Goal: Task Accomplishment & Management: Use online tool/utility

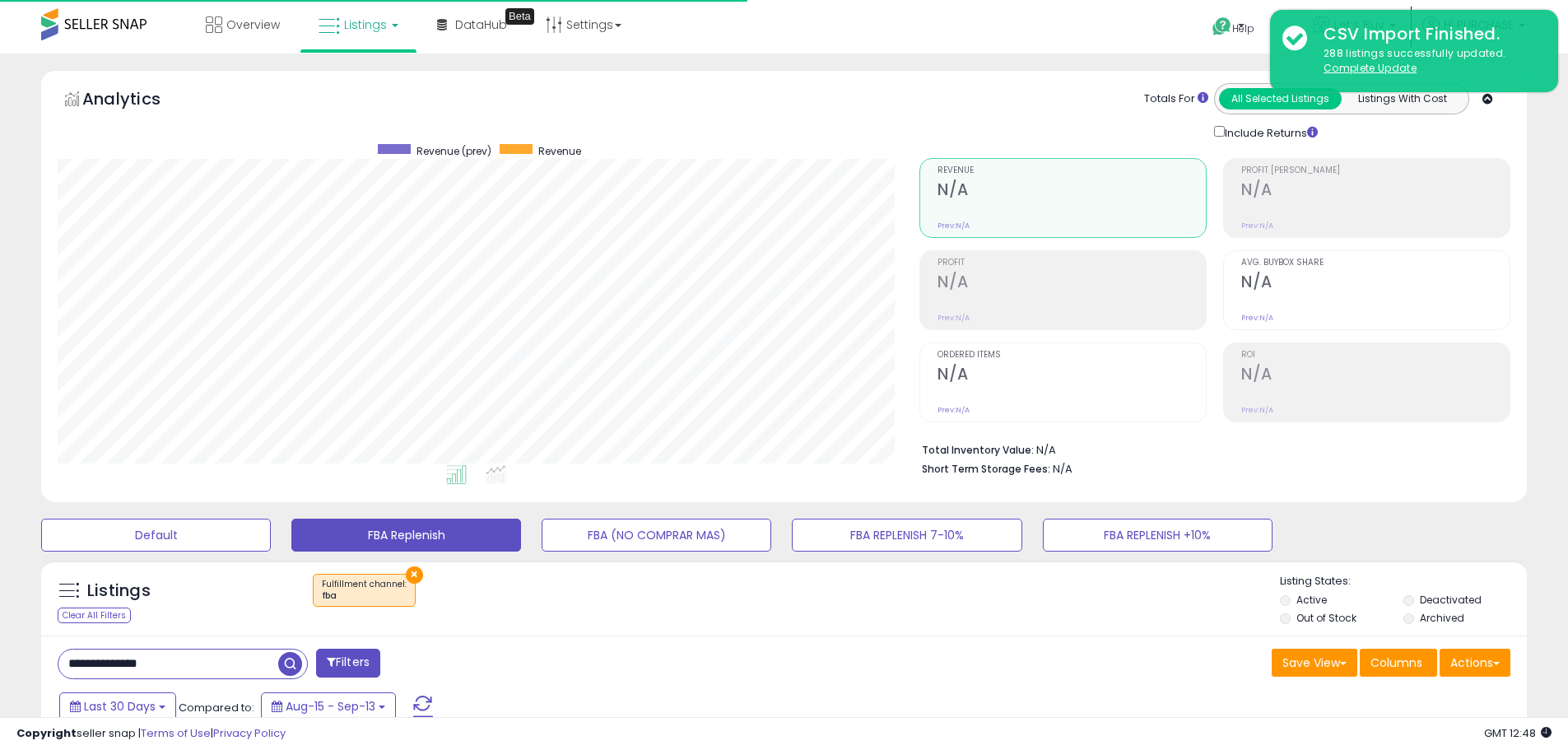
select select "**"
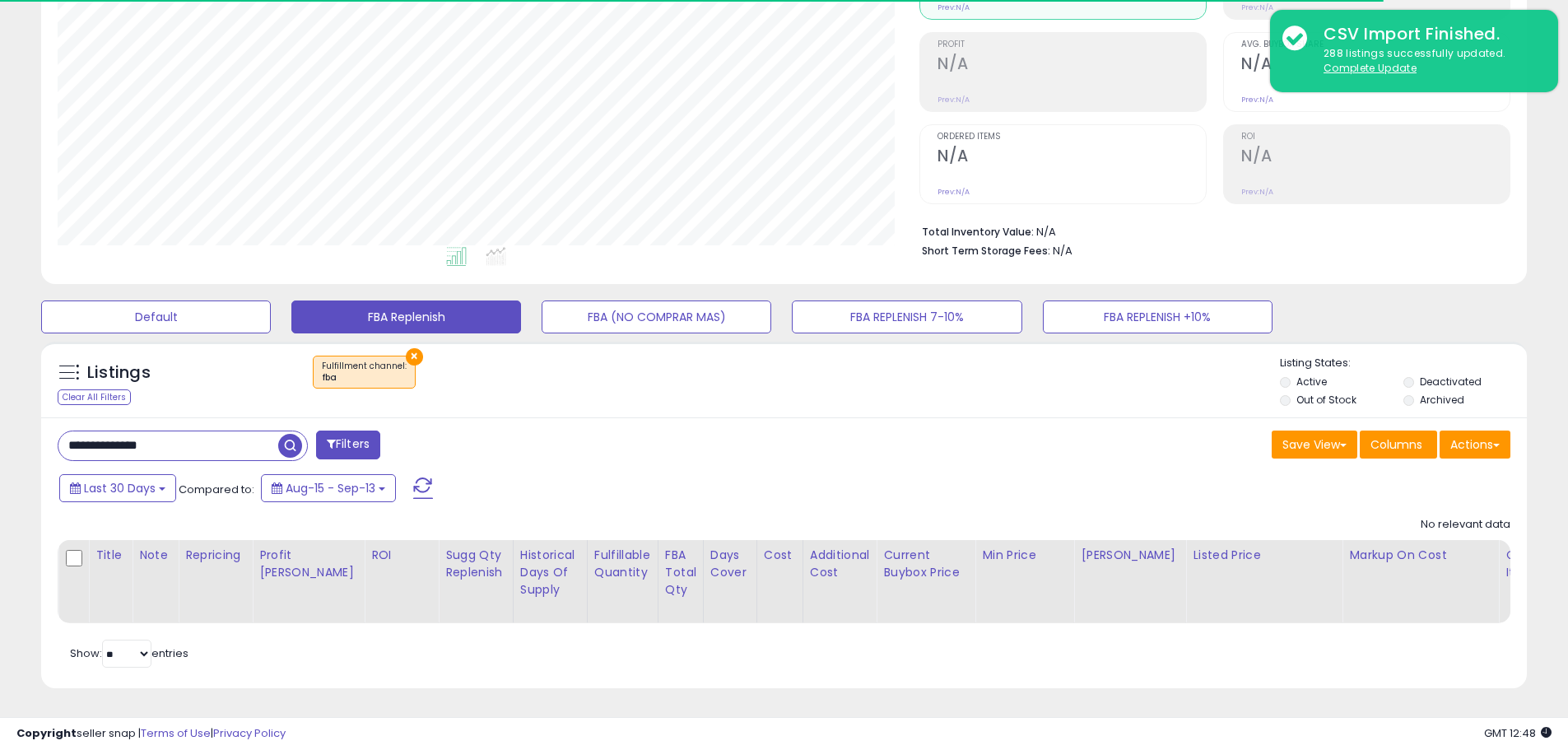
scroll to position [337, 862]
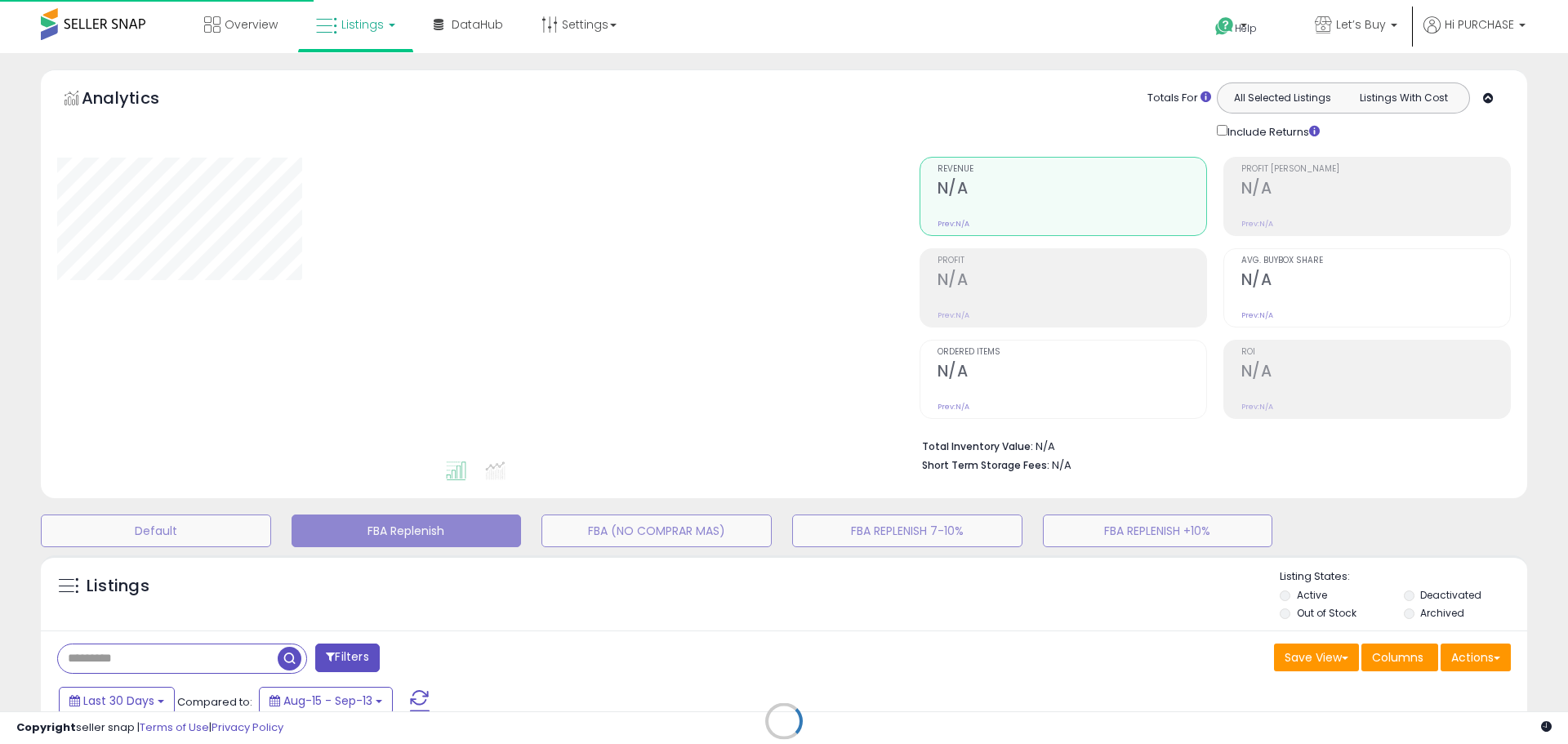
type input "**********"
select select "**"
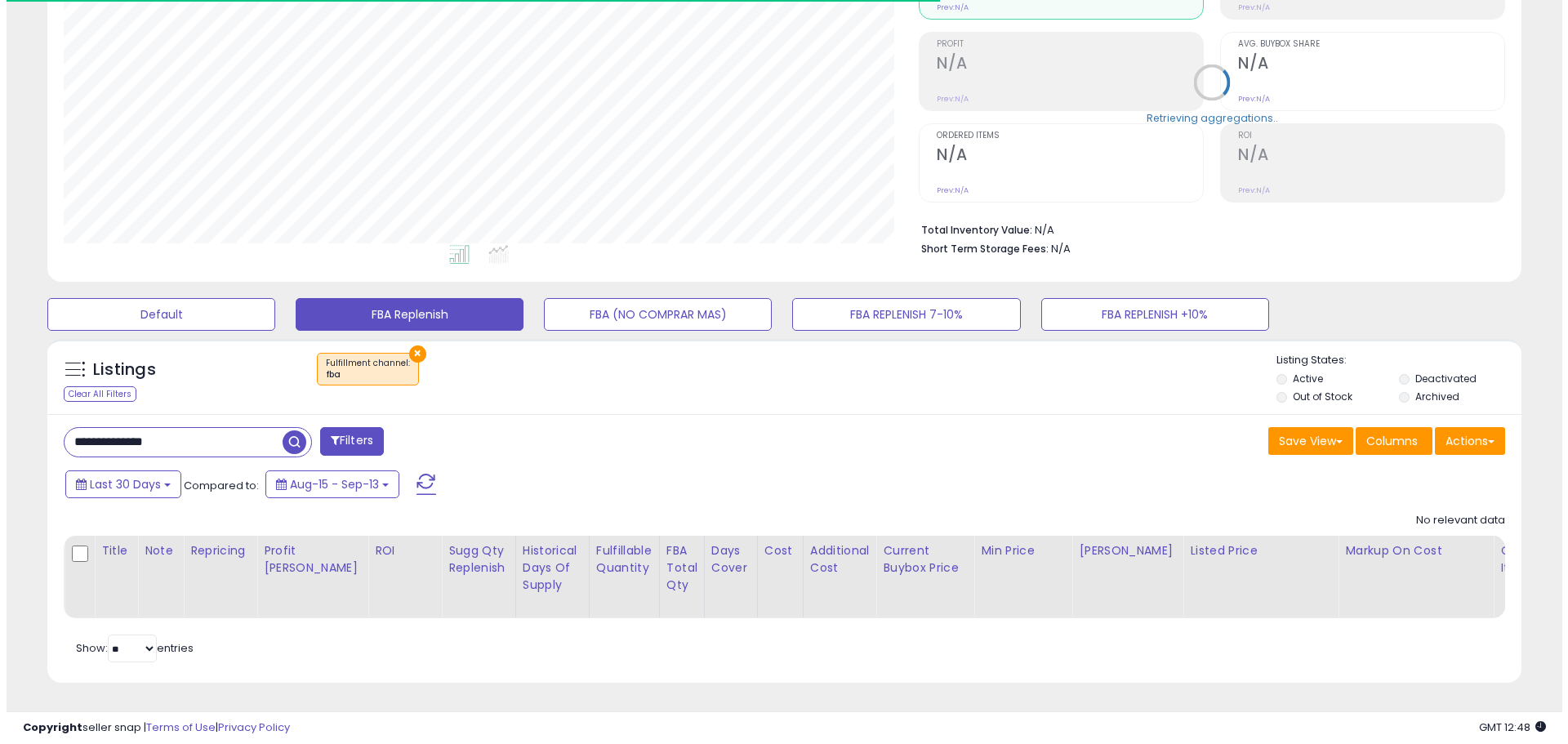
scroll to position [335, 855]
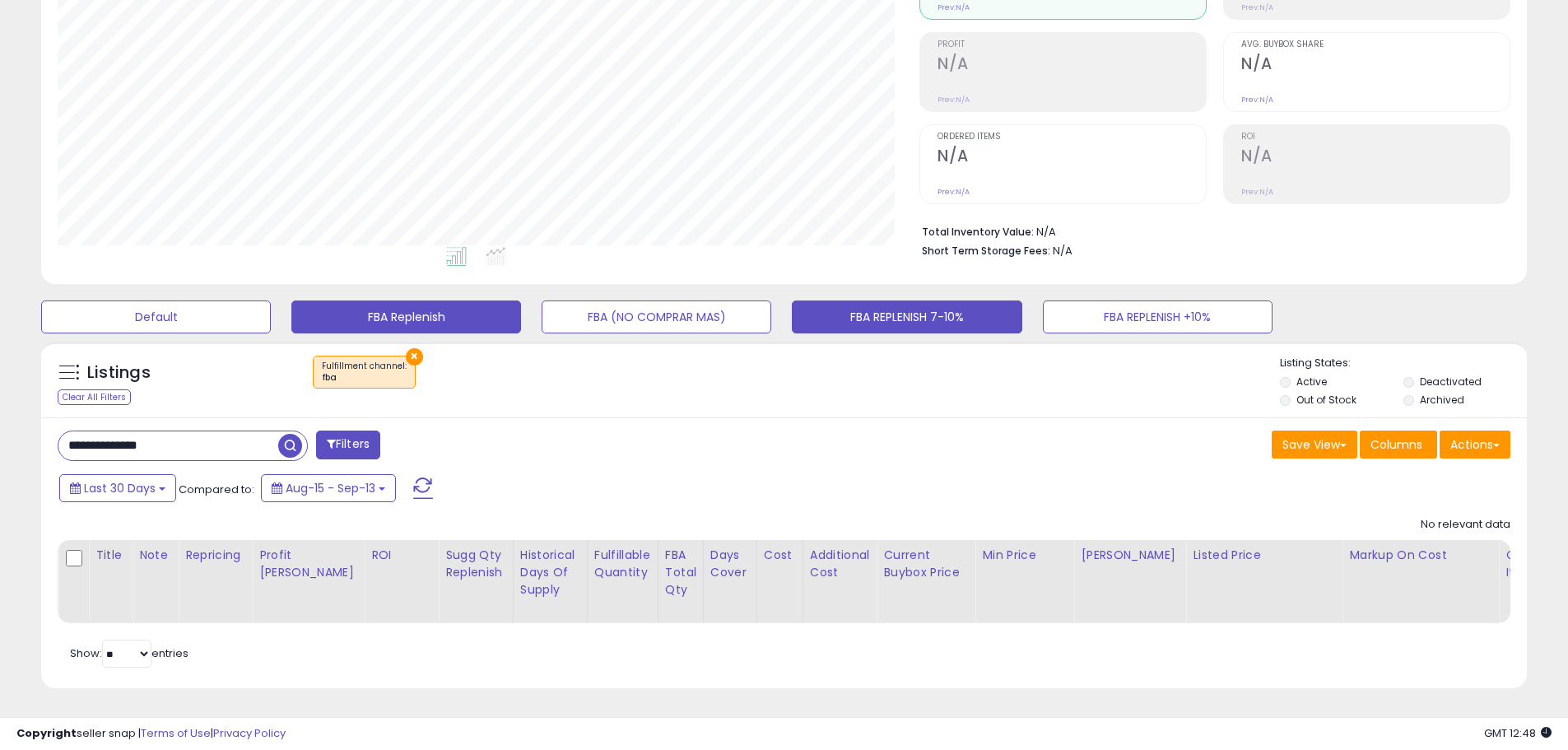
click at [966, 305] on button "FBA REPLENISH 7-10%" at bounding box center [906, 317] width 230 height 33
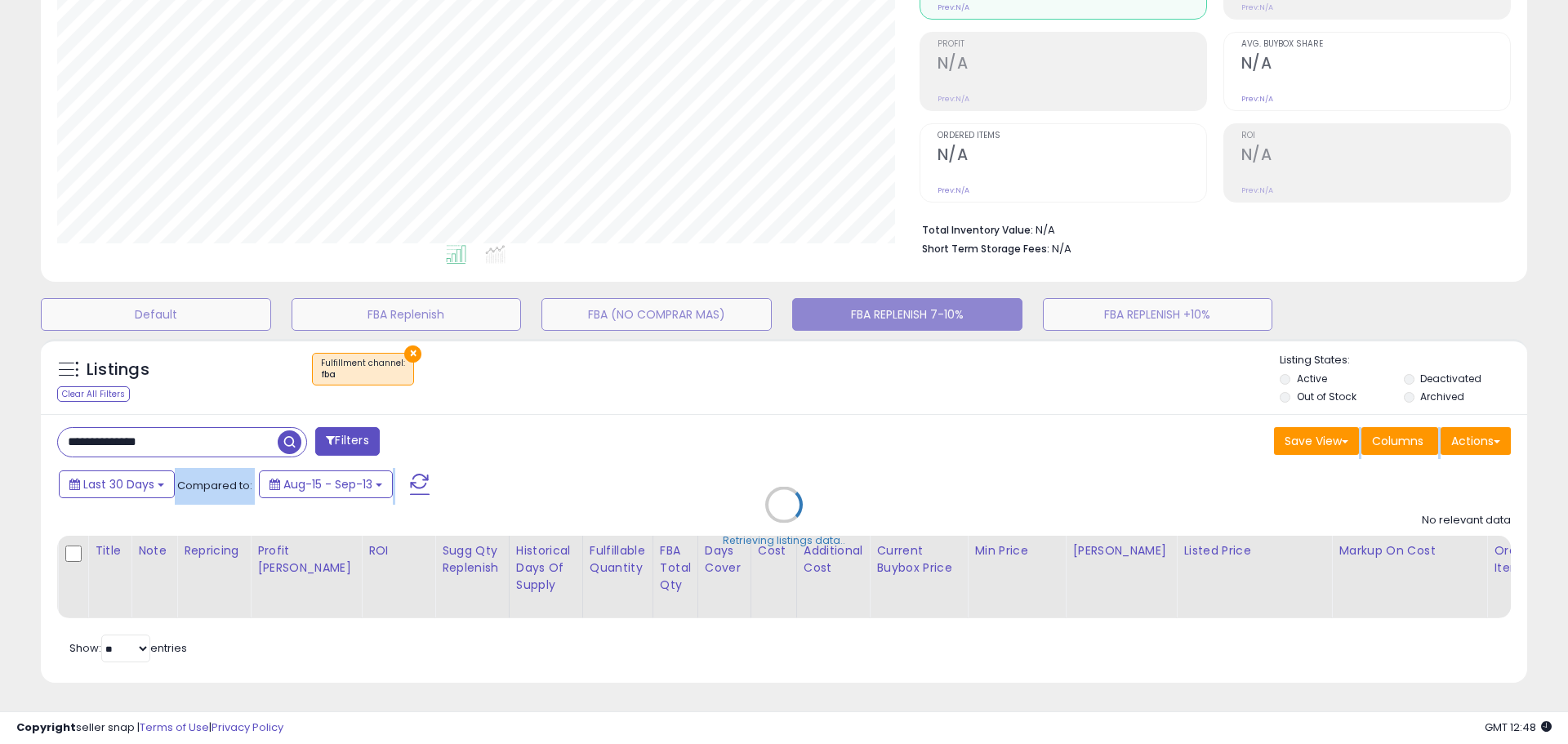
drag, startPoint x: 194, startPoint y: 440, endPoint x: -71, endPoint y: 403, distance: 267.6
click at [10, 416] on div "**********" at bounding box center [784, 278] width 1552 height 850
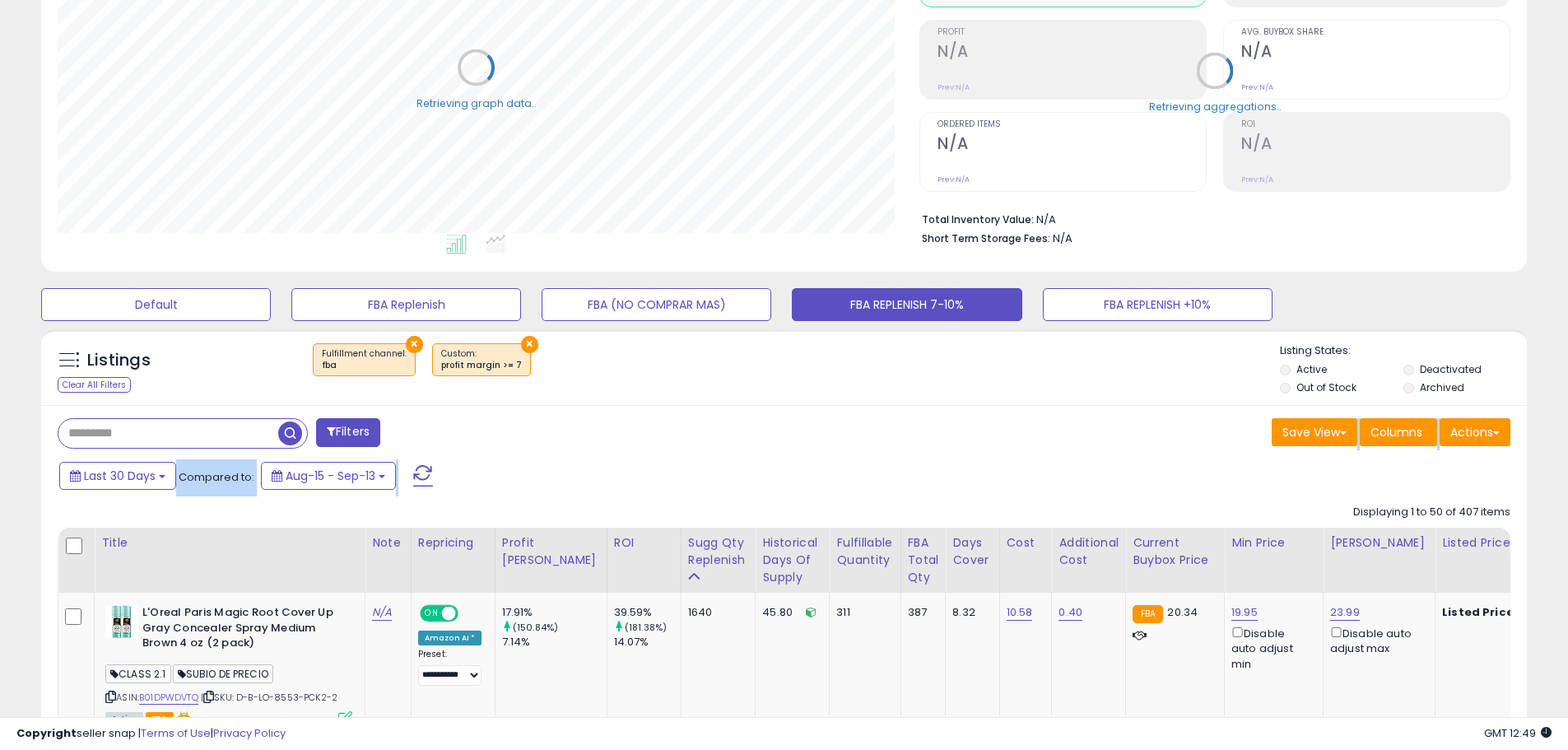
scroll to position [822805, 822020]
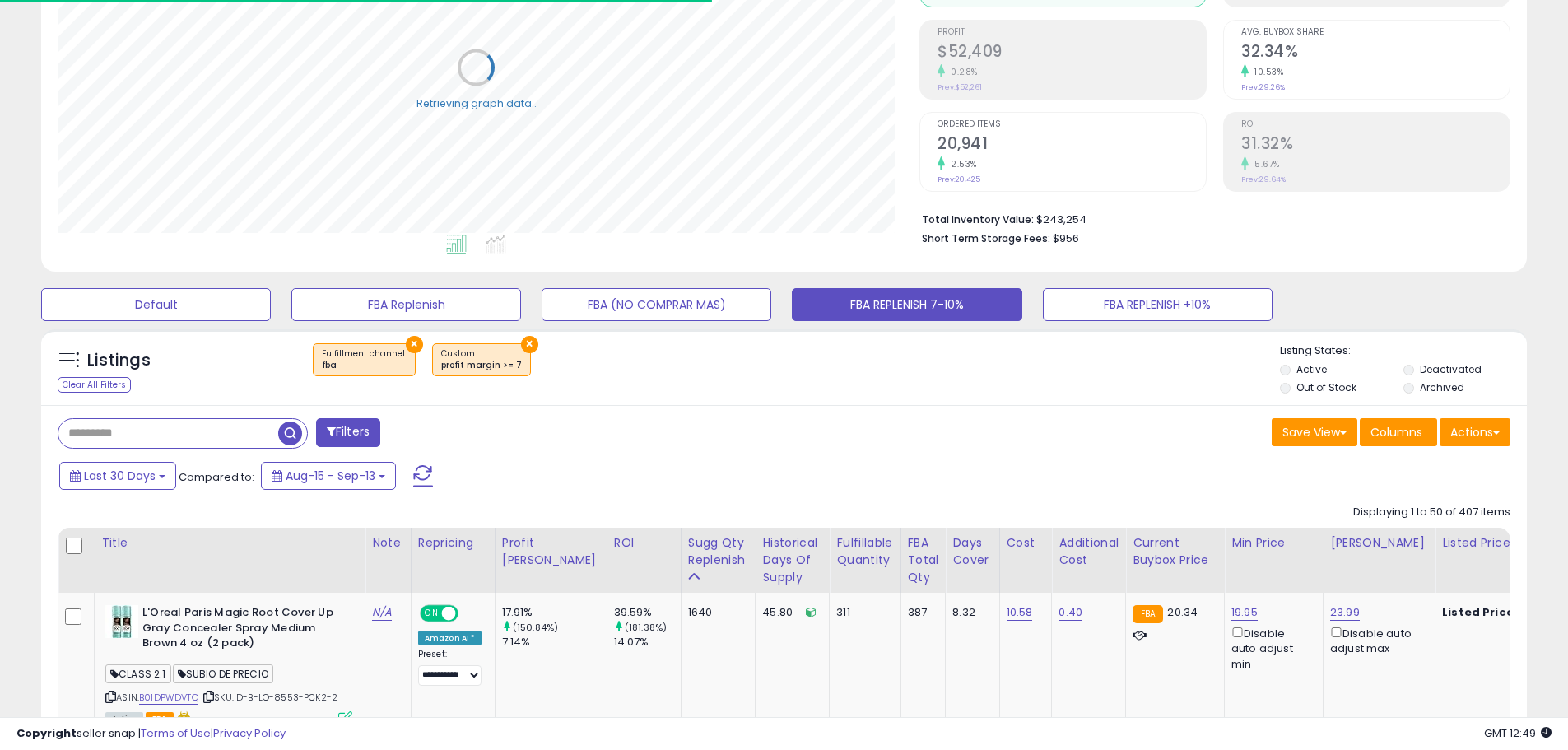
click at [105, 432] on input "text" at bounding box center [167, 433] width 219 height 29
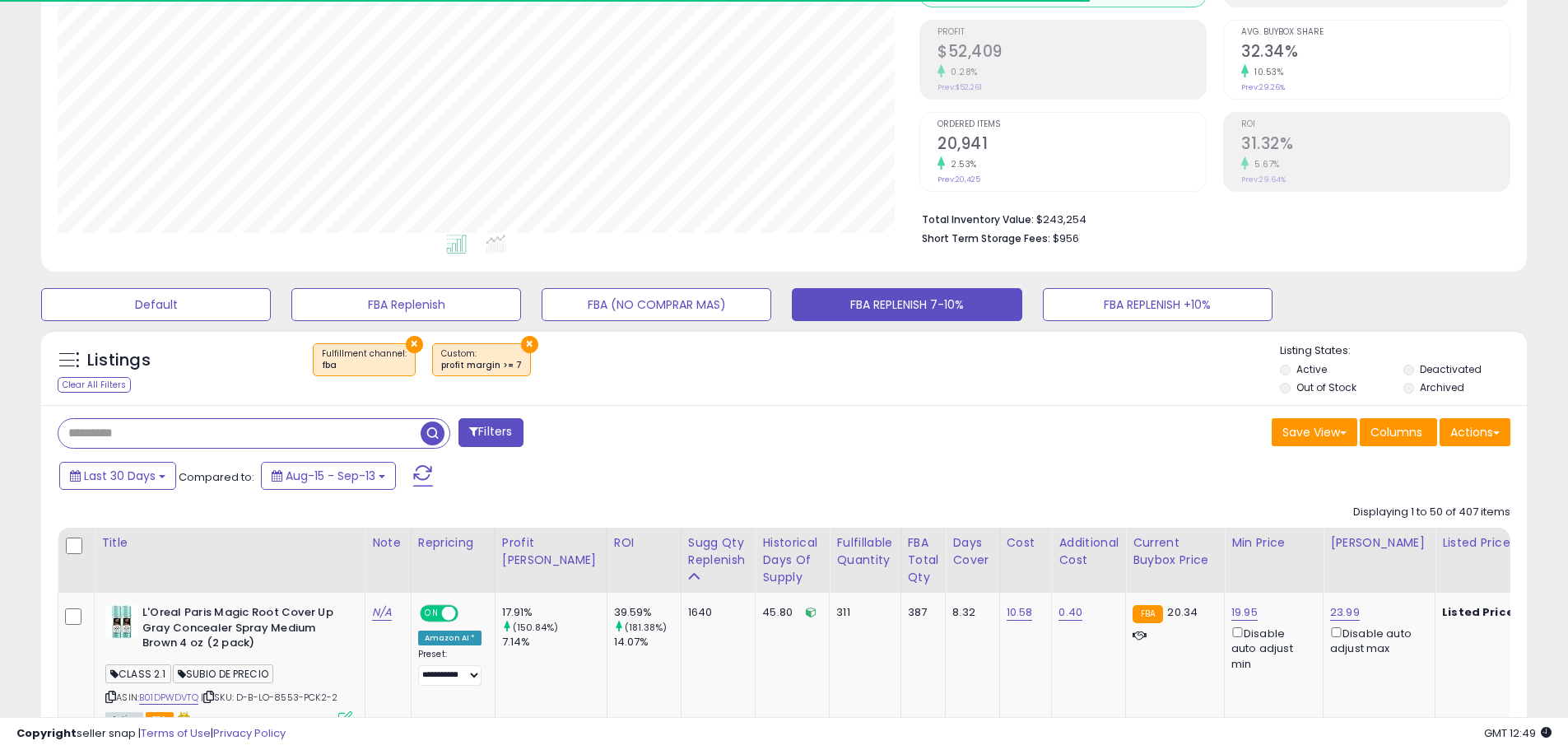
scroll to position [337, 862]
paste input "*****"
type input "*****"
click at [421, 432] on span "button" at bounding box center [433, 434] width 24 height 24
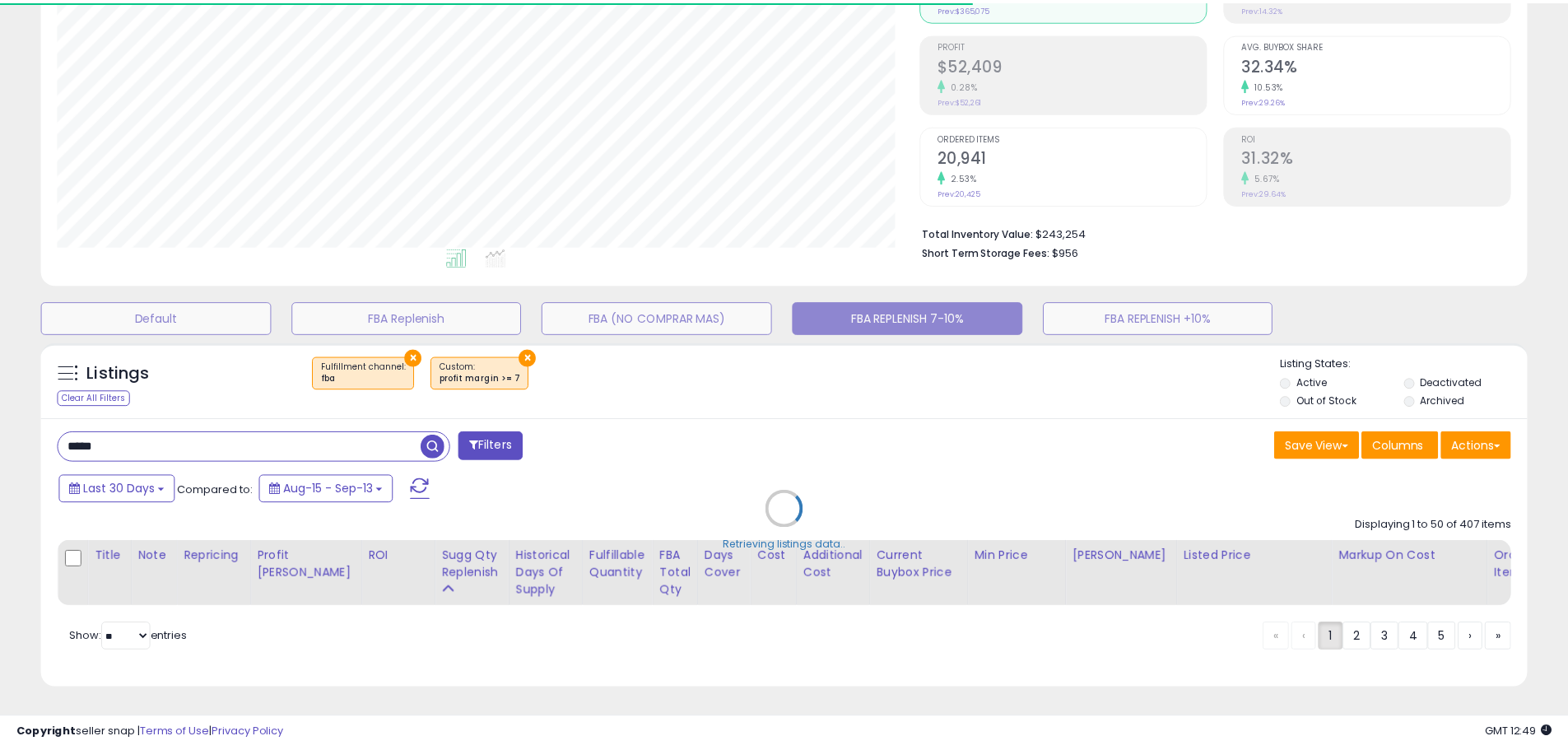
scroll to position [337, 869]
click at [436, 433] on div "Retrieving listings data.." at bounding box center [790, 521] width 1522 height 375
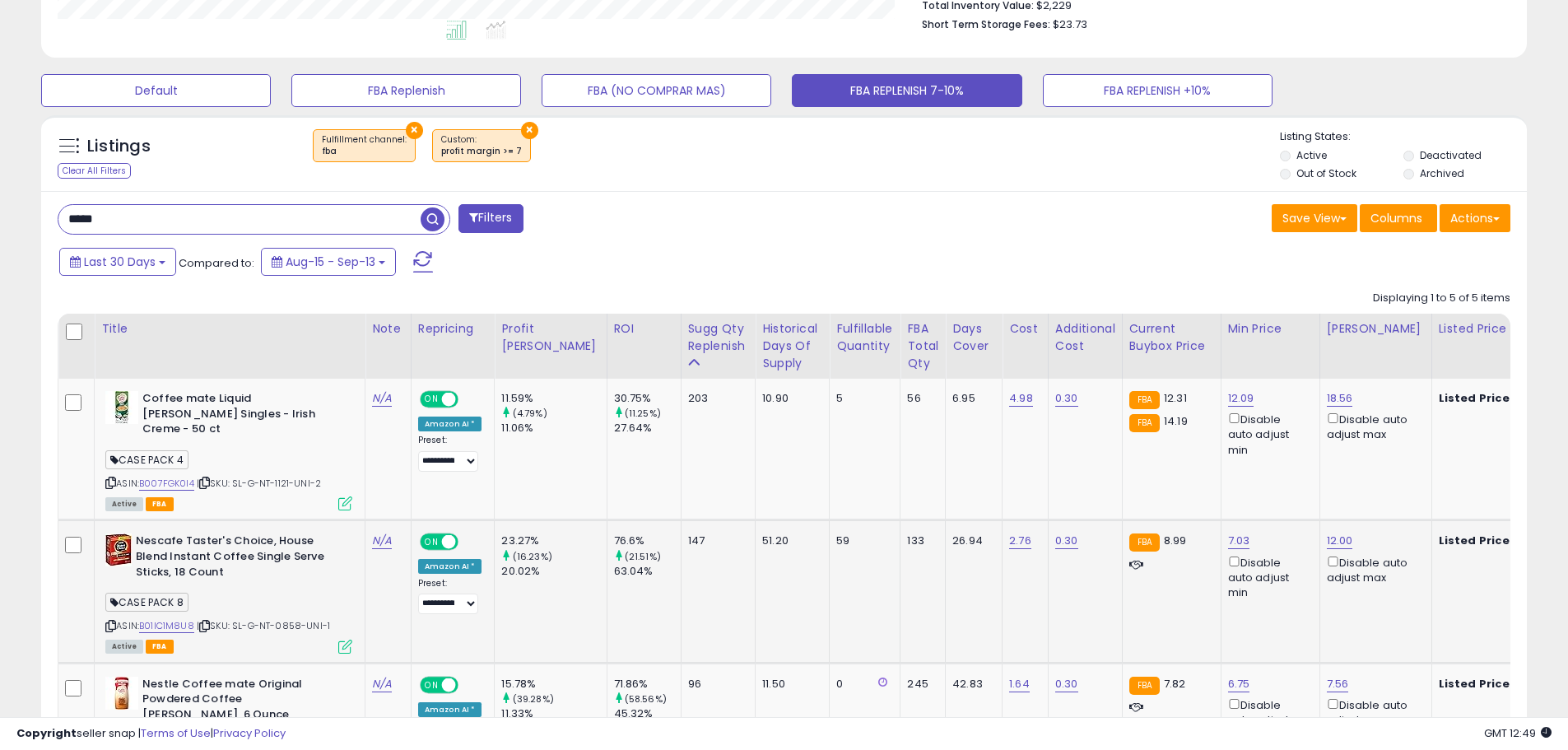
scroll to position [431, 0]
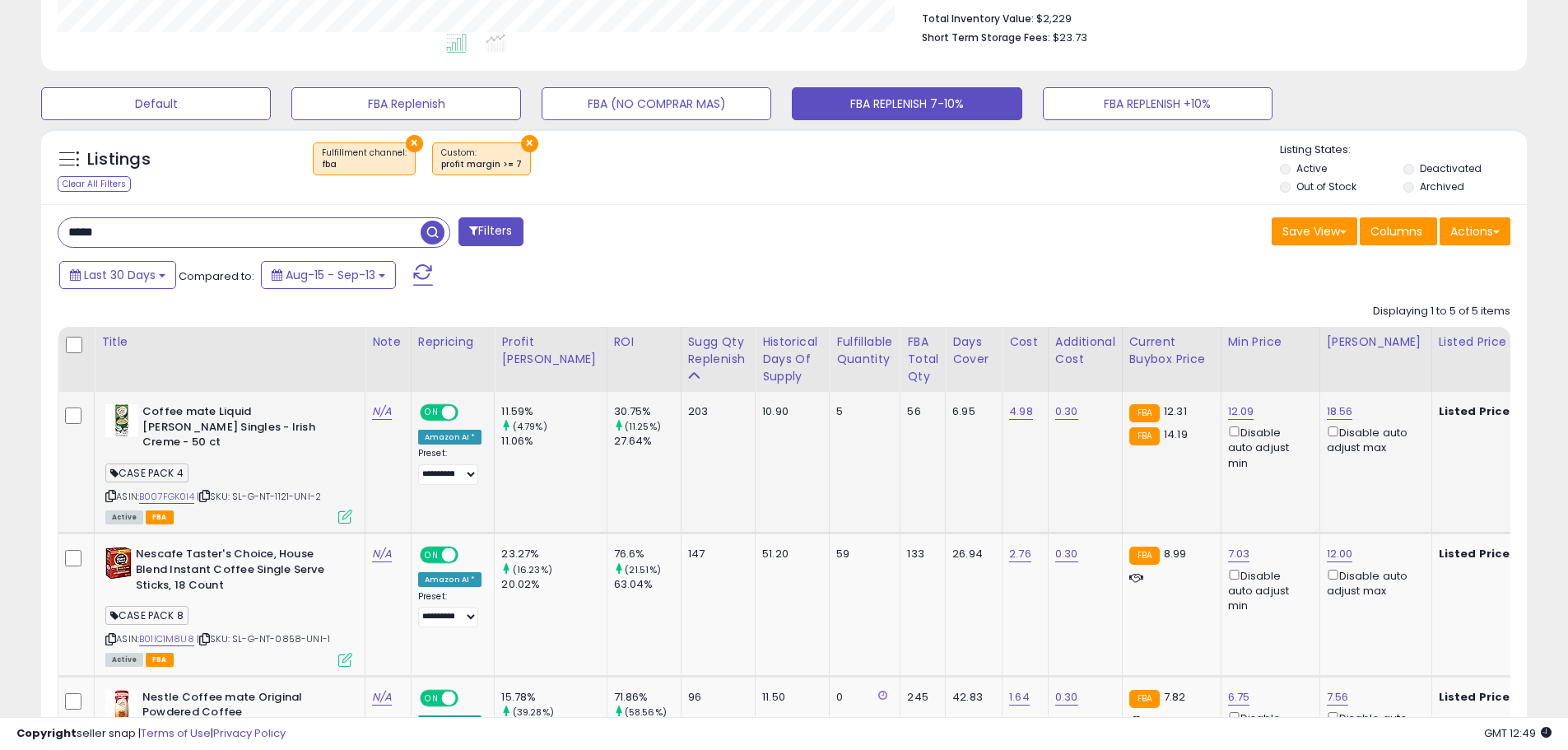
click at [280, 490] on span "| SKU: SL-G-NT-1121-UNI-2" at bounding box center [258, 496] width 124 height 13
copy span "1121"
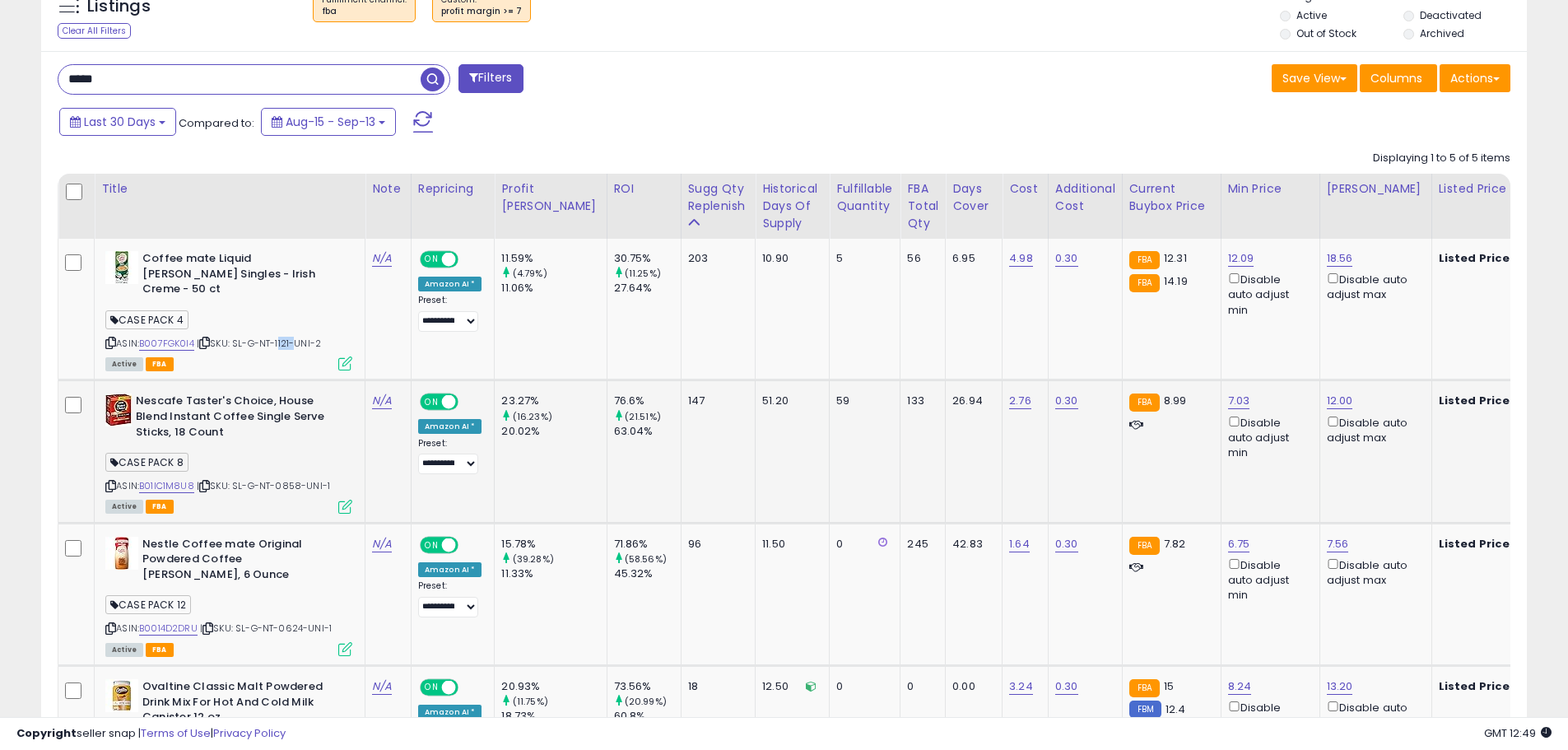
scroll to position [596, 0]
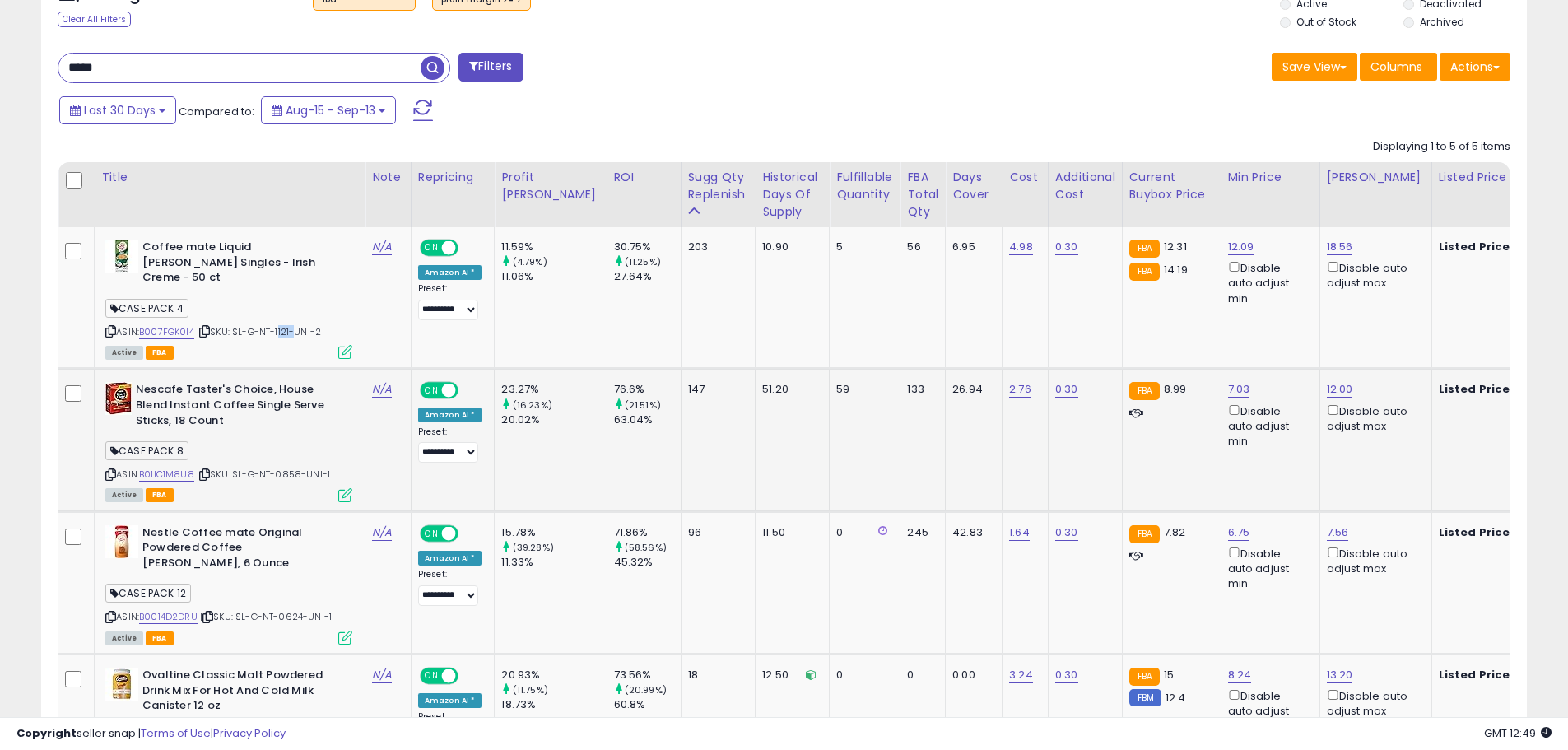
click at [286, 467] on span "| SKU: SL-G-NT-0858-UNI-1" at bounding box center [264, 473] width 133 height 13
copy span "0858"
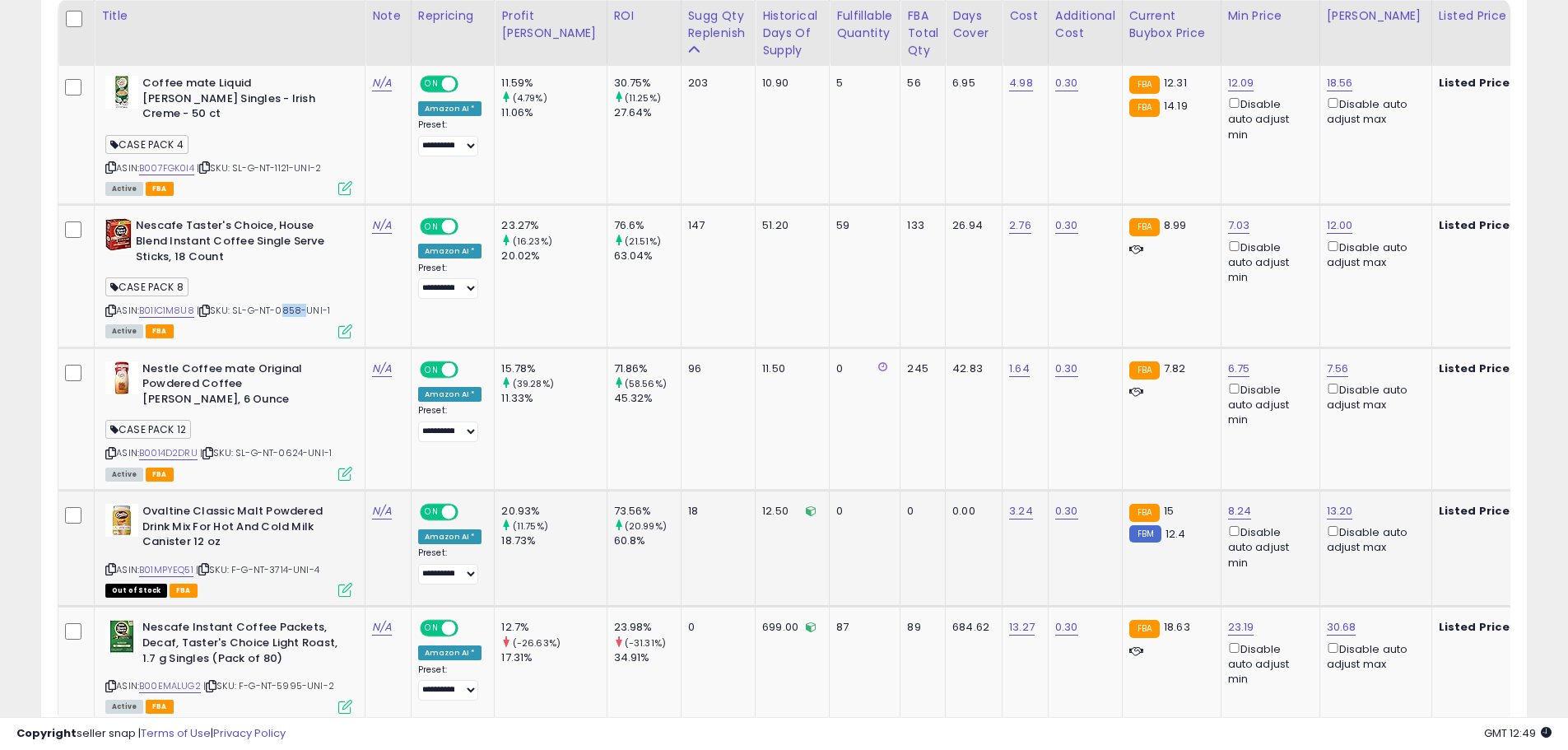
scroll to position [760, 0]
click at [290, 446] on span "| SKU: SL-G-NT-0624-UNI-1" at bounding box center [266, 452] width 132 height 13
copy span "0624"
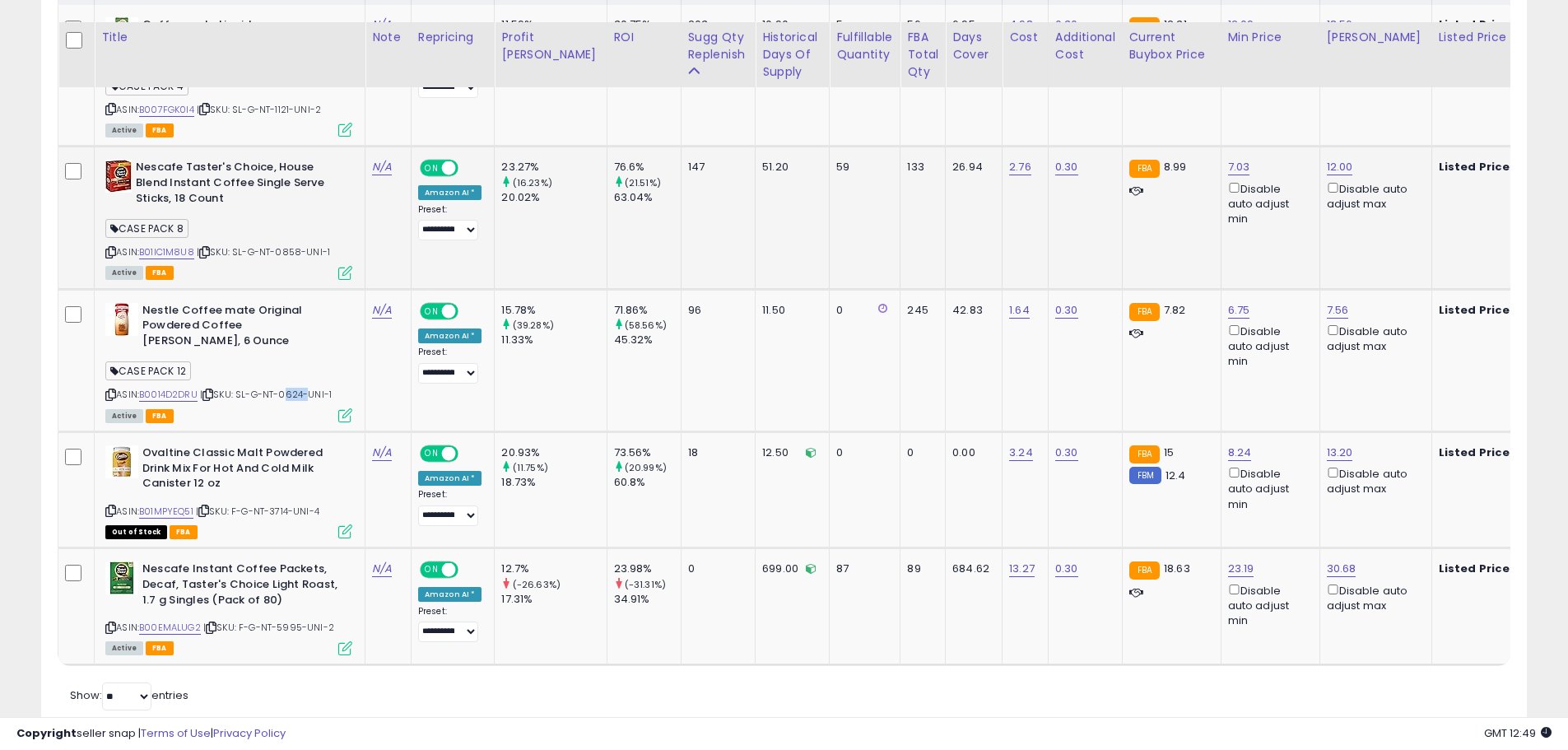
scroll to position [843, 0]
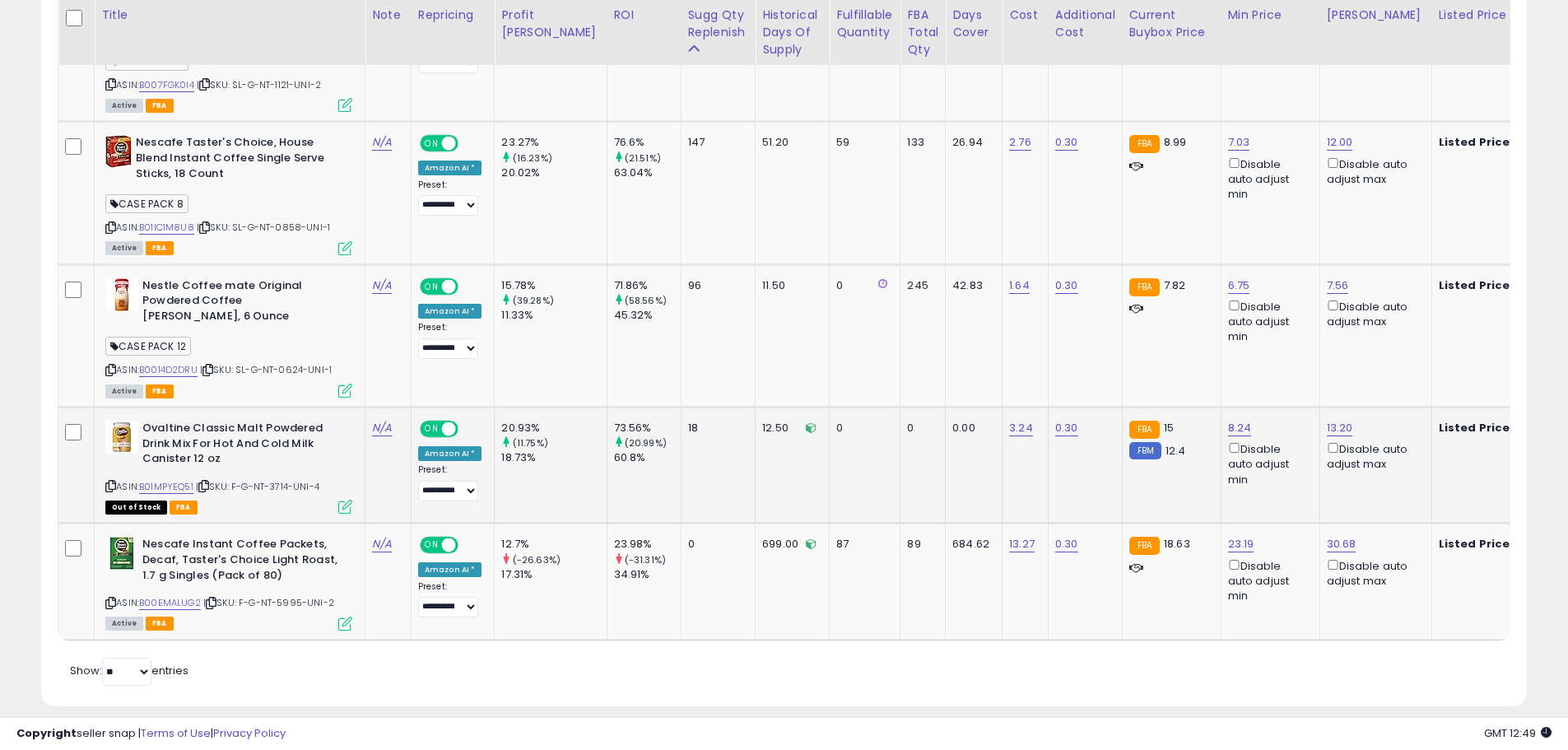
click at [278, 479] on span "| SKU: F-G-NT-3714-UNI-4" at bounding box center [257, 486] width 123 height 13
click at [279, 479] on span "| SKU: F-G-NT-3714-UNI-4" at bounding box center [257, 486] width 123 height 13
copy span "3714"
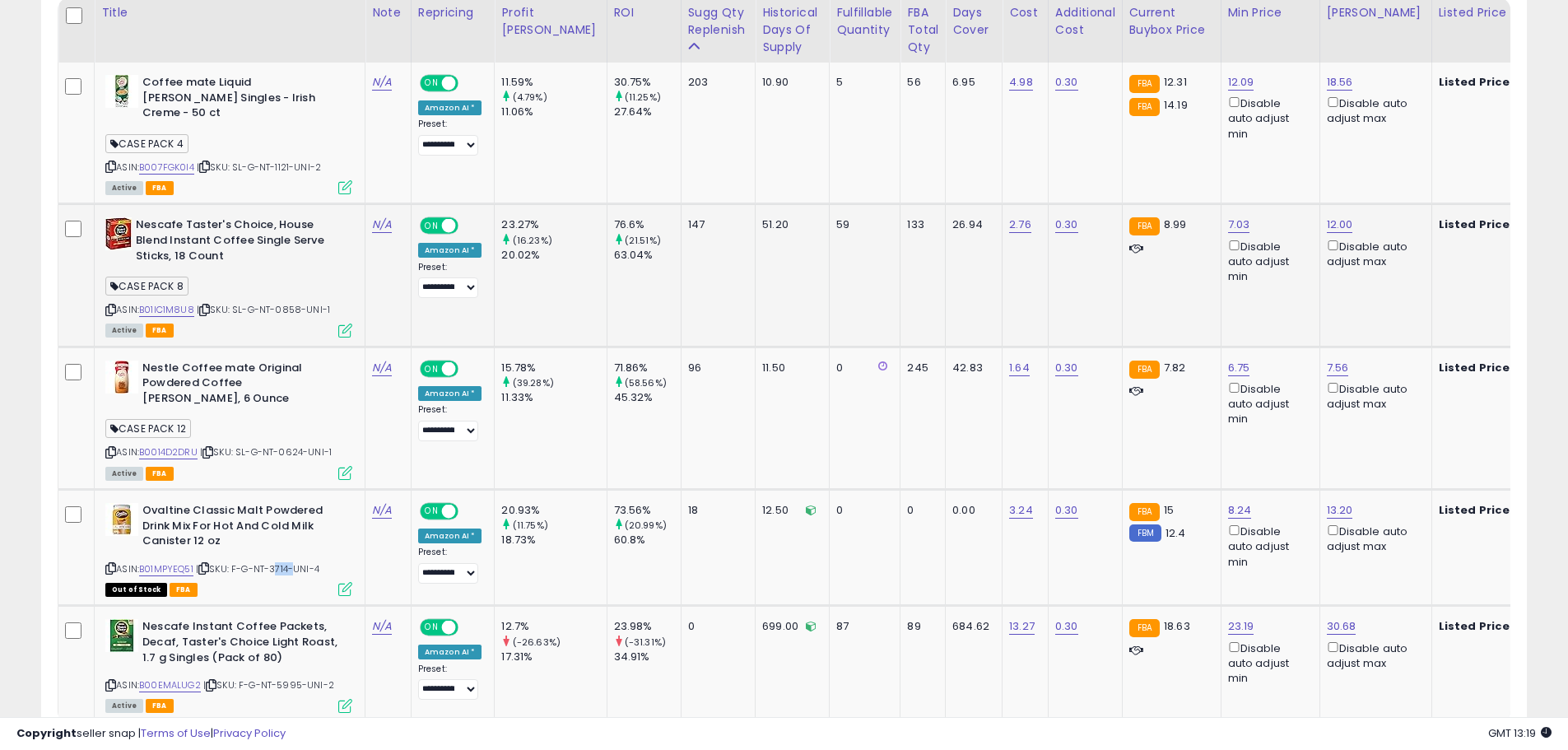
scroll to position [513, 0]
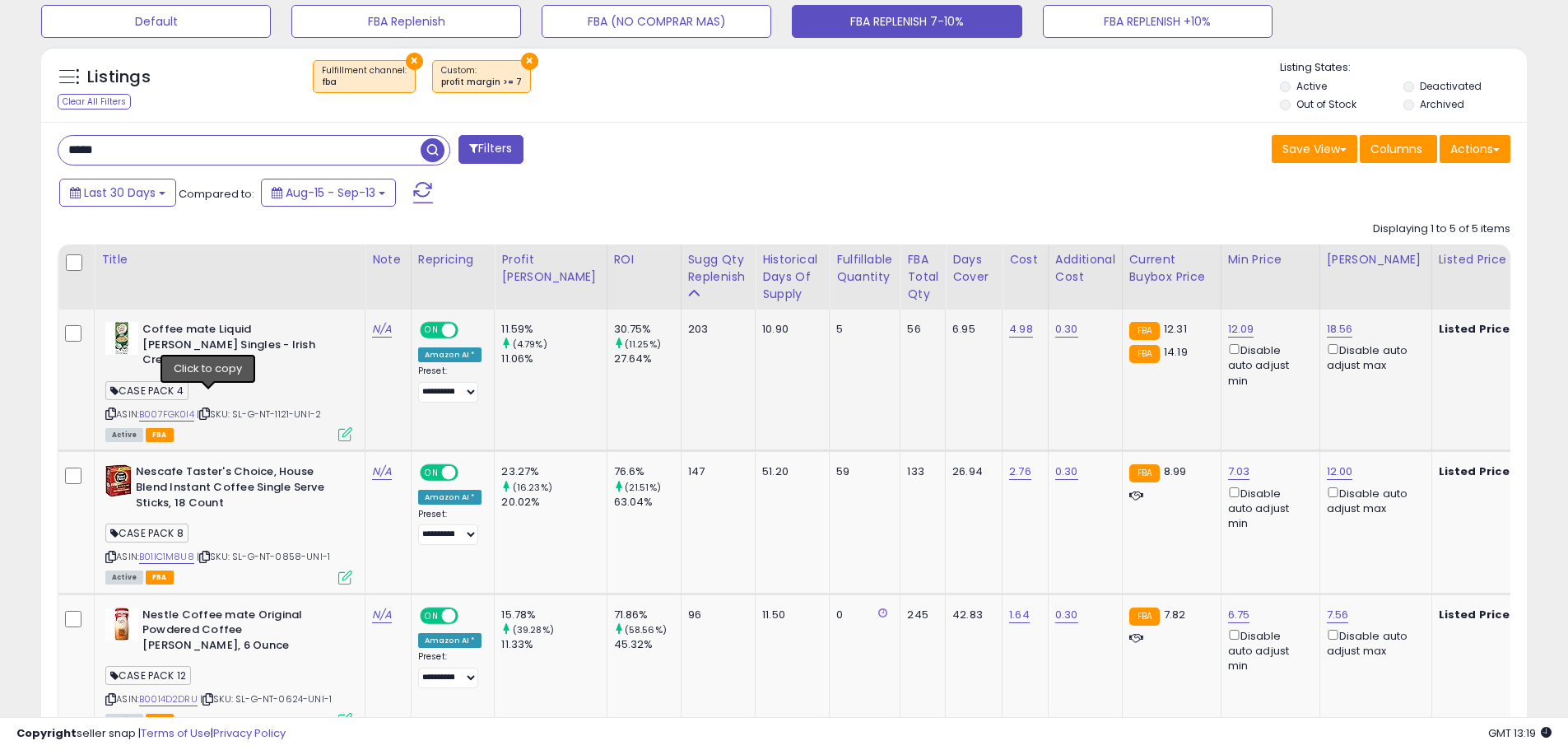
click at [206, 409] on icon at bounding box center [205, 414] width 10 height 9
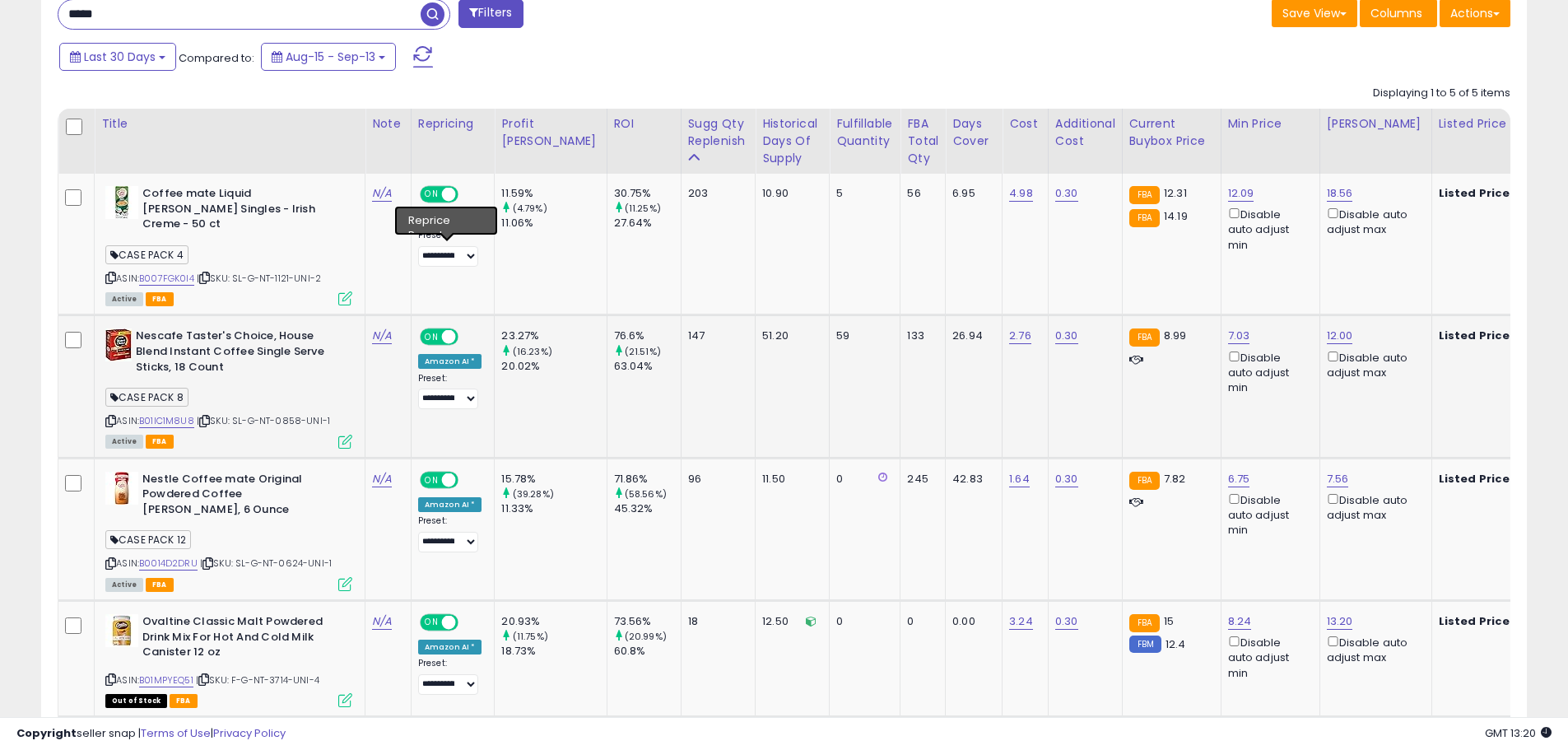
scroll to position [678, 0]
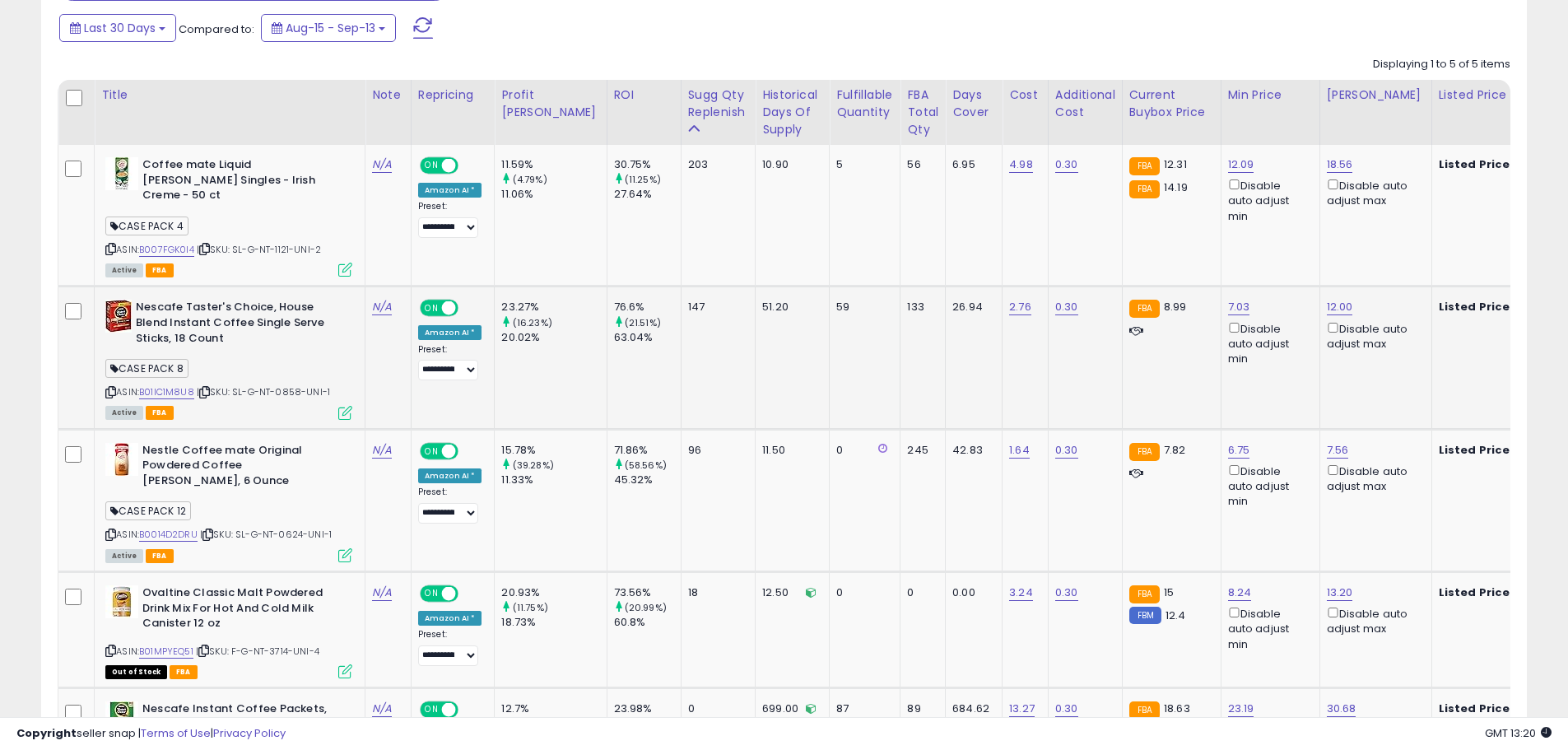
click at [293, 385] on span "| SKU: SL-G-NT-0858-UNI-1" at bounding box center [264, 391] width 133 height 13
copy span "0858"
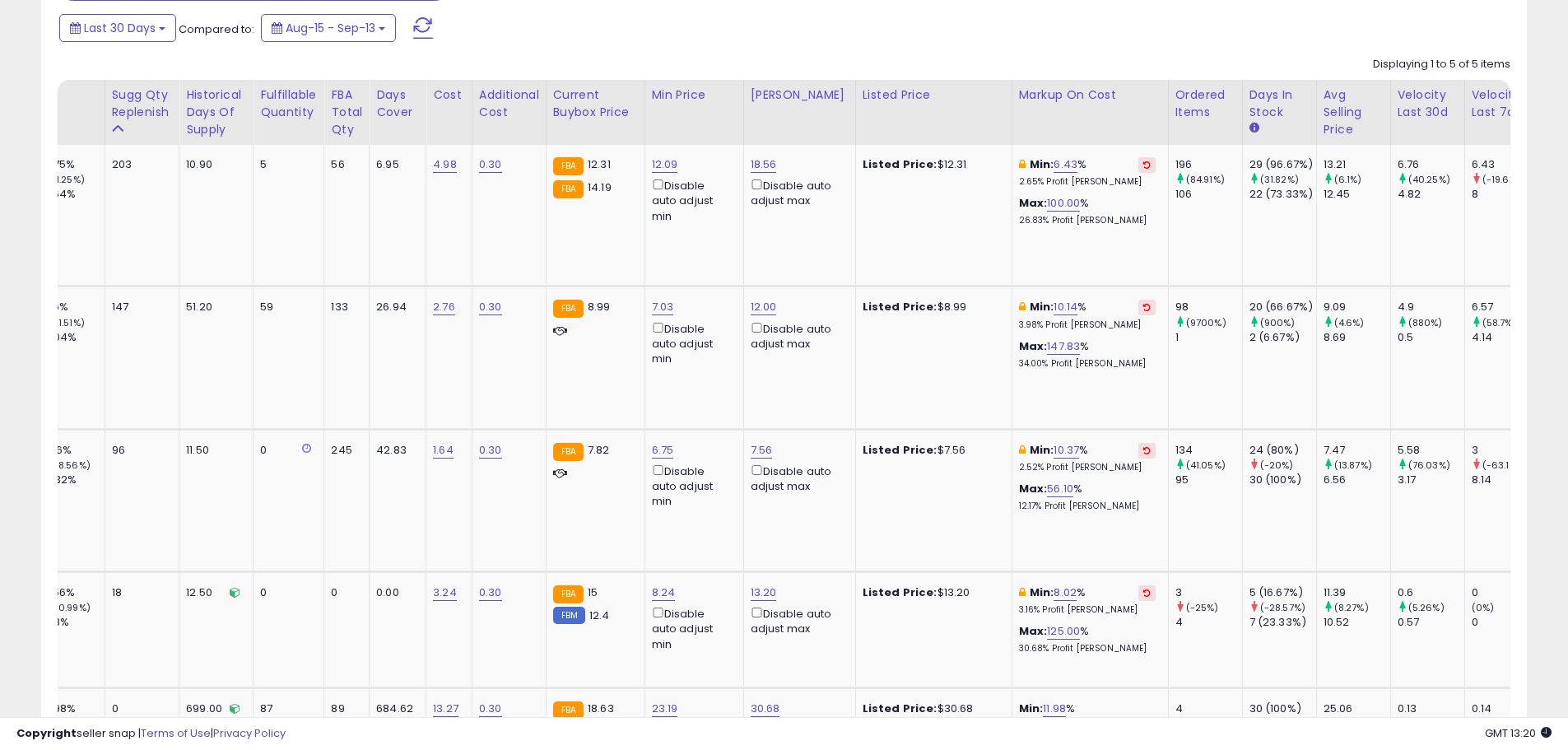
scroll to position [0, 0]
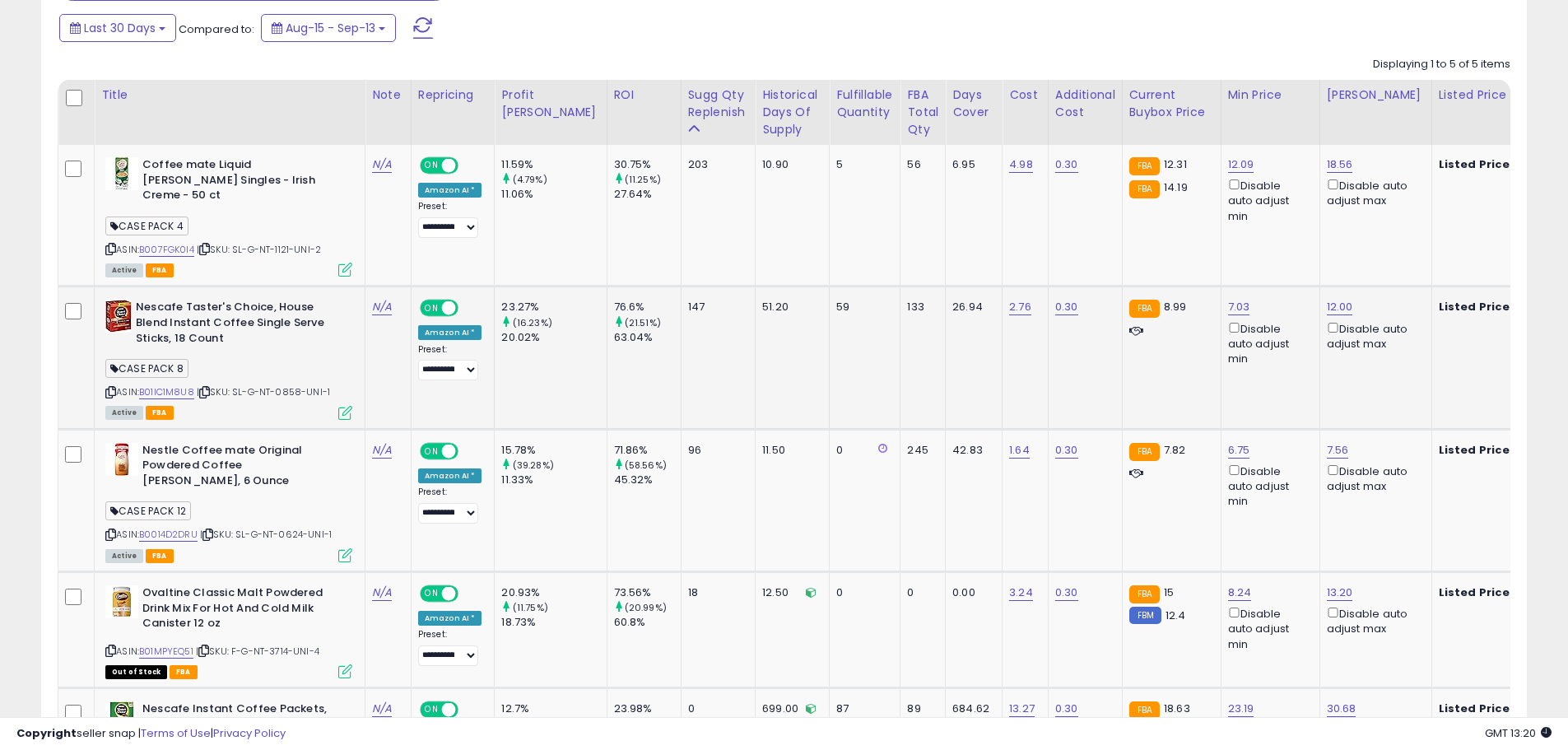
click at [208, 388] on icon at bounding box center [205, 392] width 10 height 9
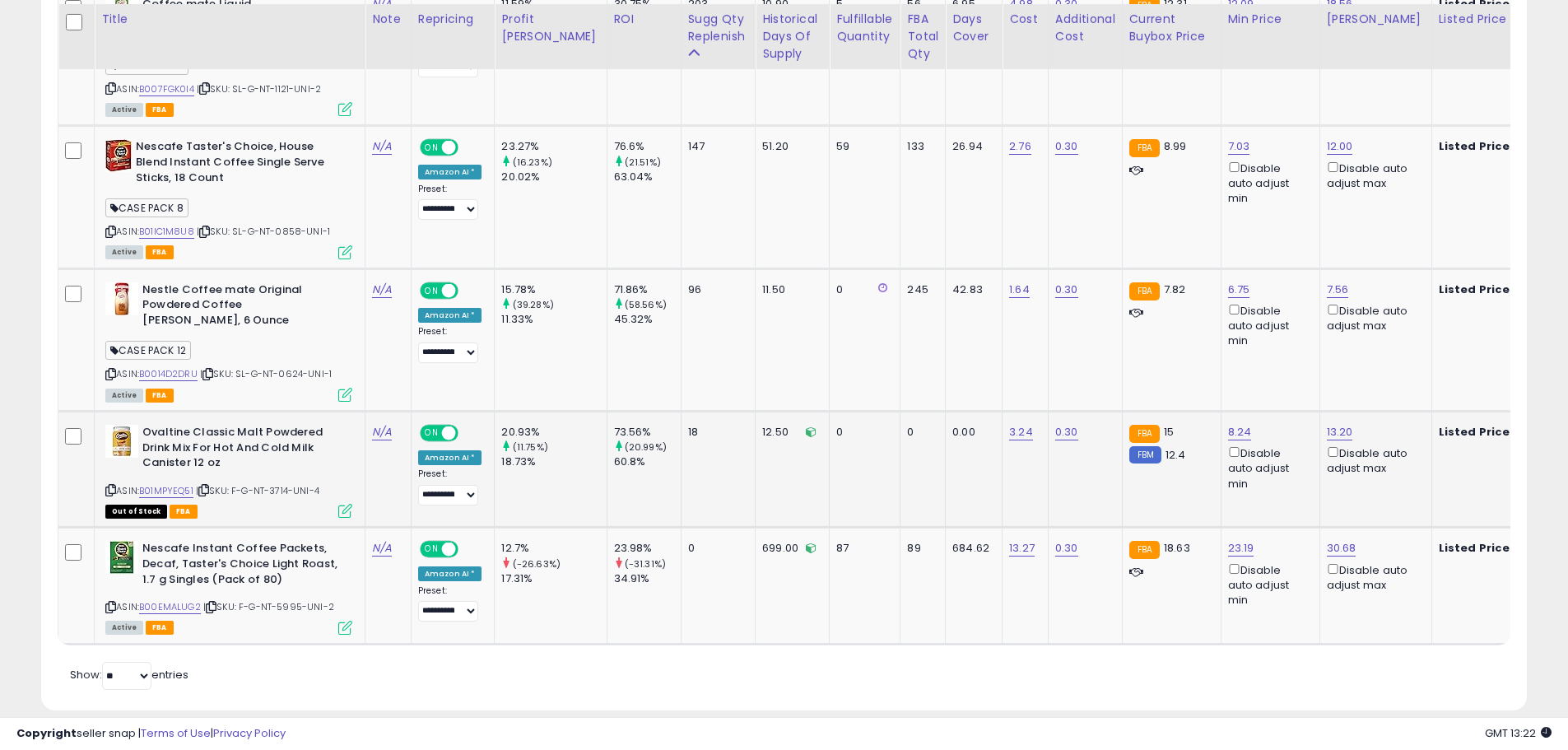
scroll to position [843, 0]
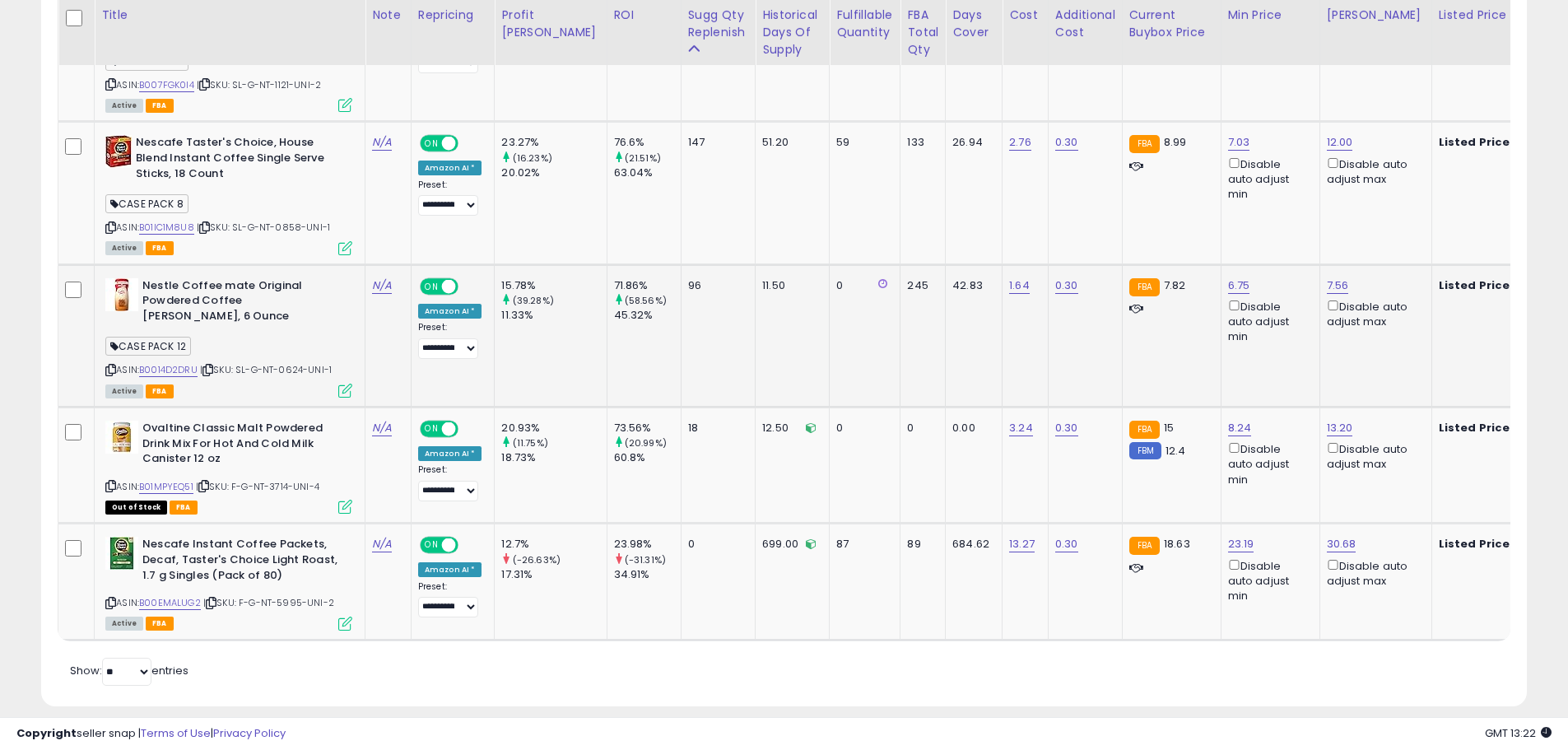
click at [298, 363] on span "| SKU: SL-G-NT-0624-UNI-1" at bounding box center [266, 369] width 132 height 13
copy span "0624"
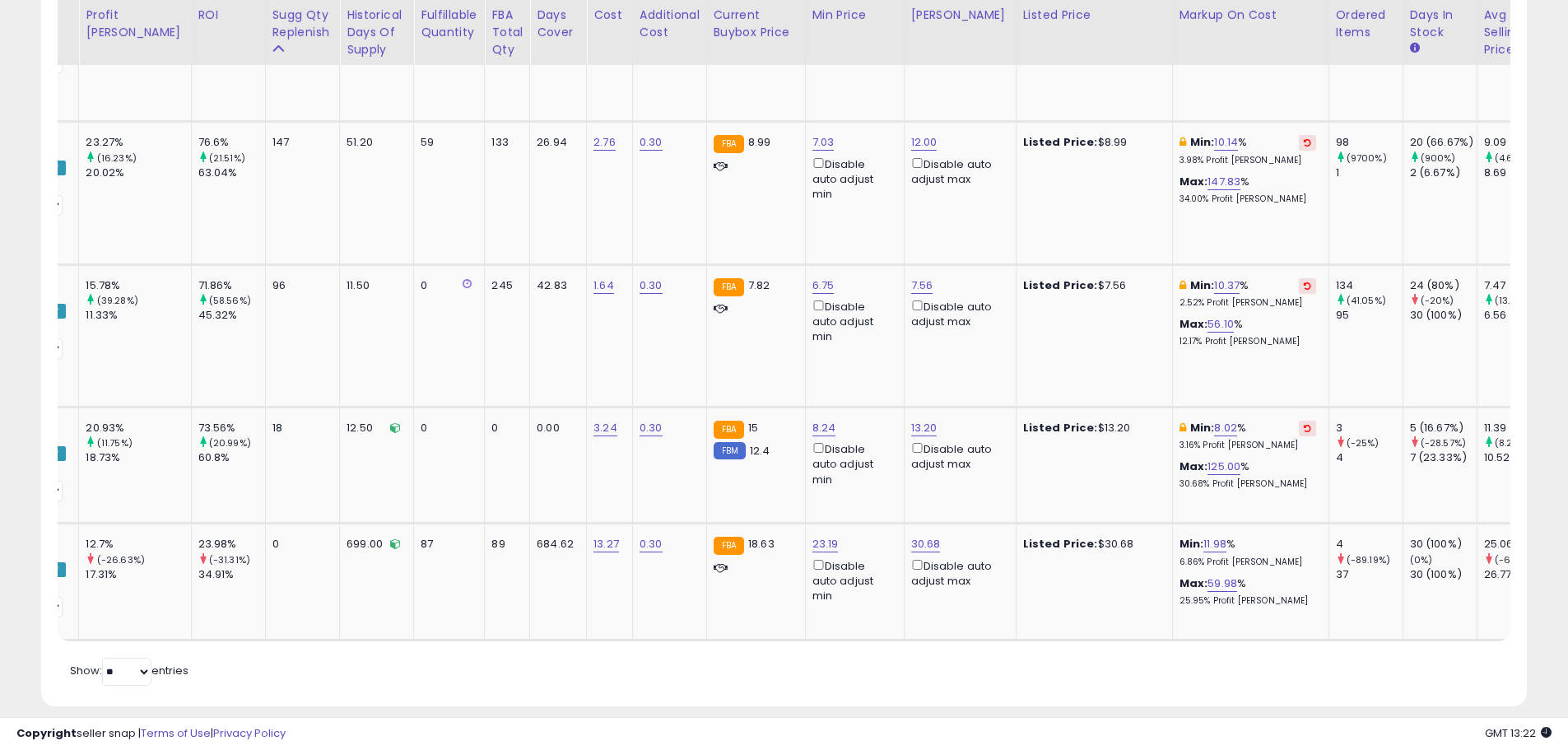
scroll to position [0, 0]
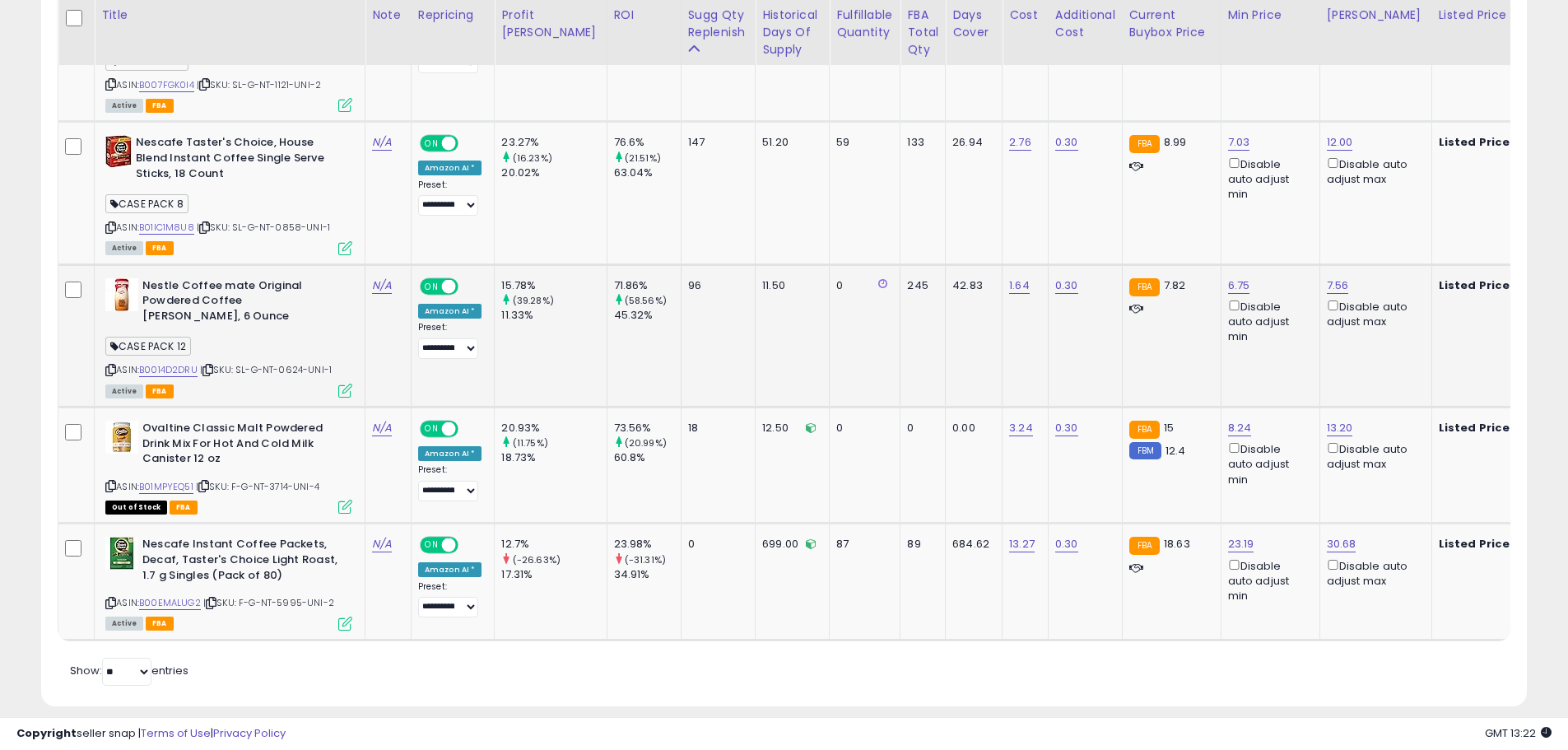
click at [209, 366] on icon at bounding box center [208, 370] width 10 height 9
click at [278, 479] on span "| SKU: F-G-NT-3714-UNI-4" at bounding box center [257, 486] width 123 height 13
copy span "3714"
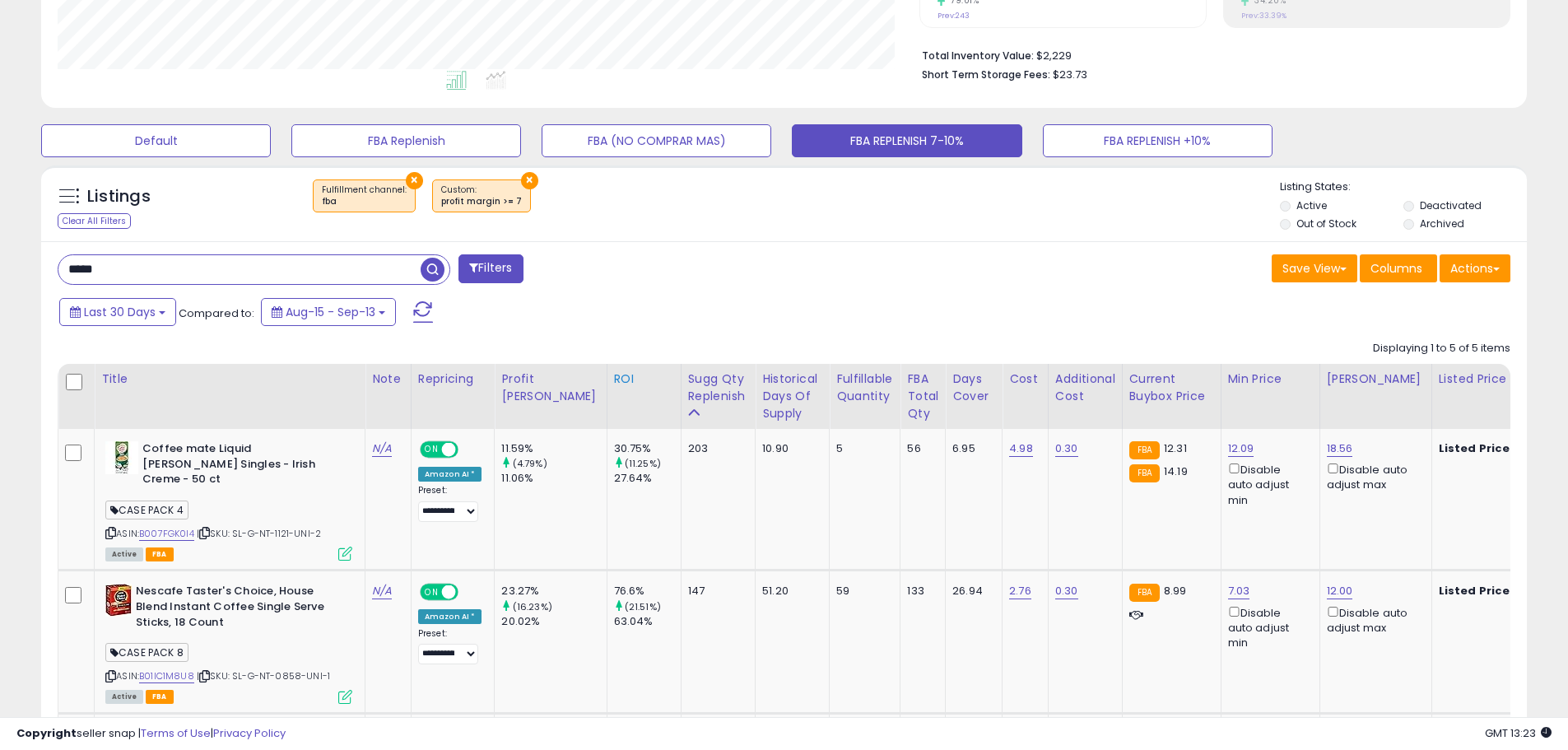
scroll to position [431, 0]
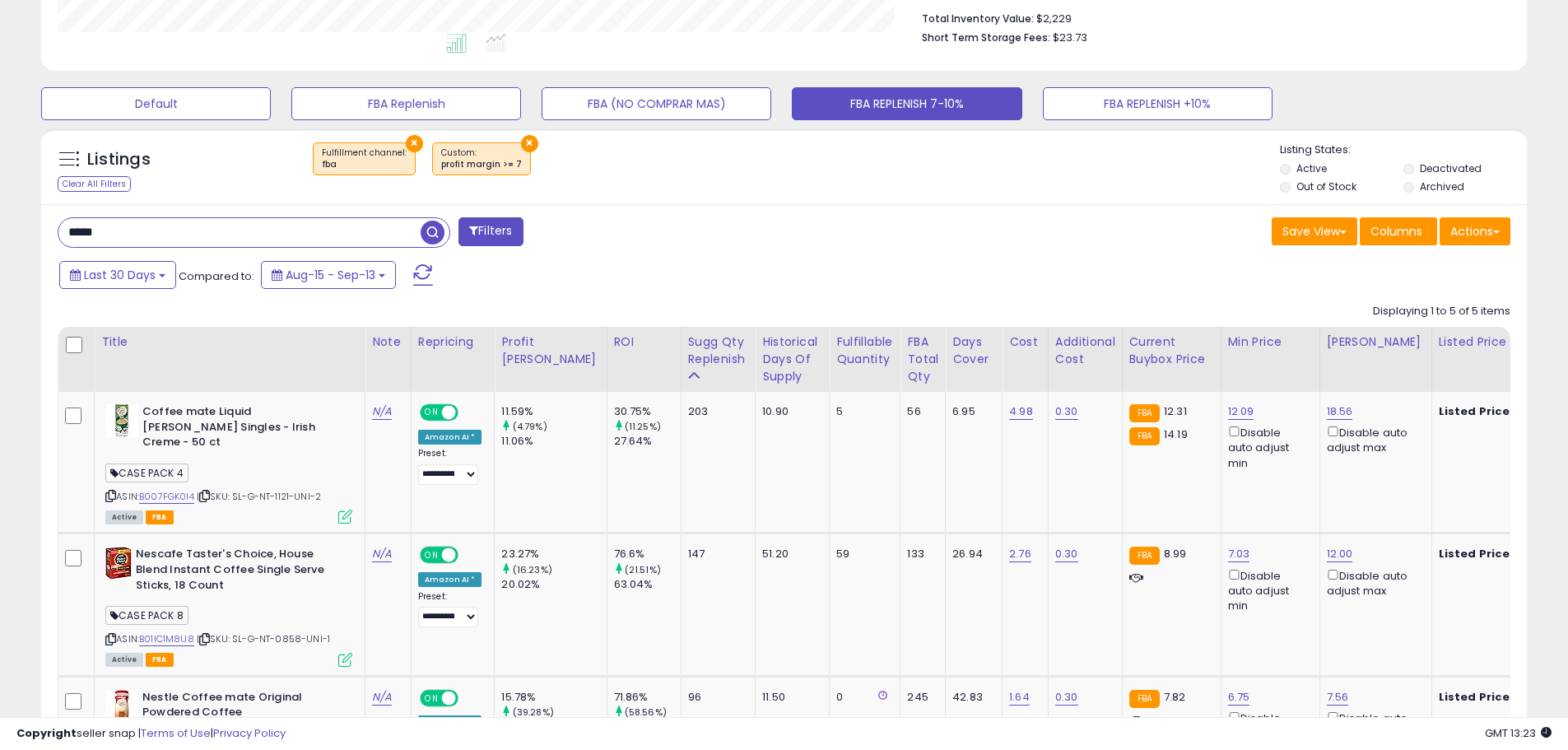
click at [521, 138] on button "×" at bounding box center [530, 144] width 17 height 17
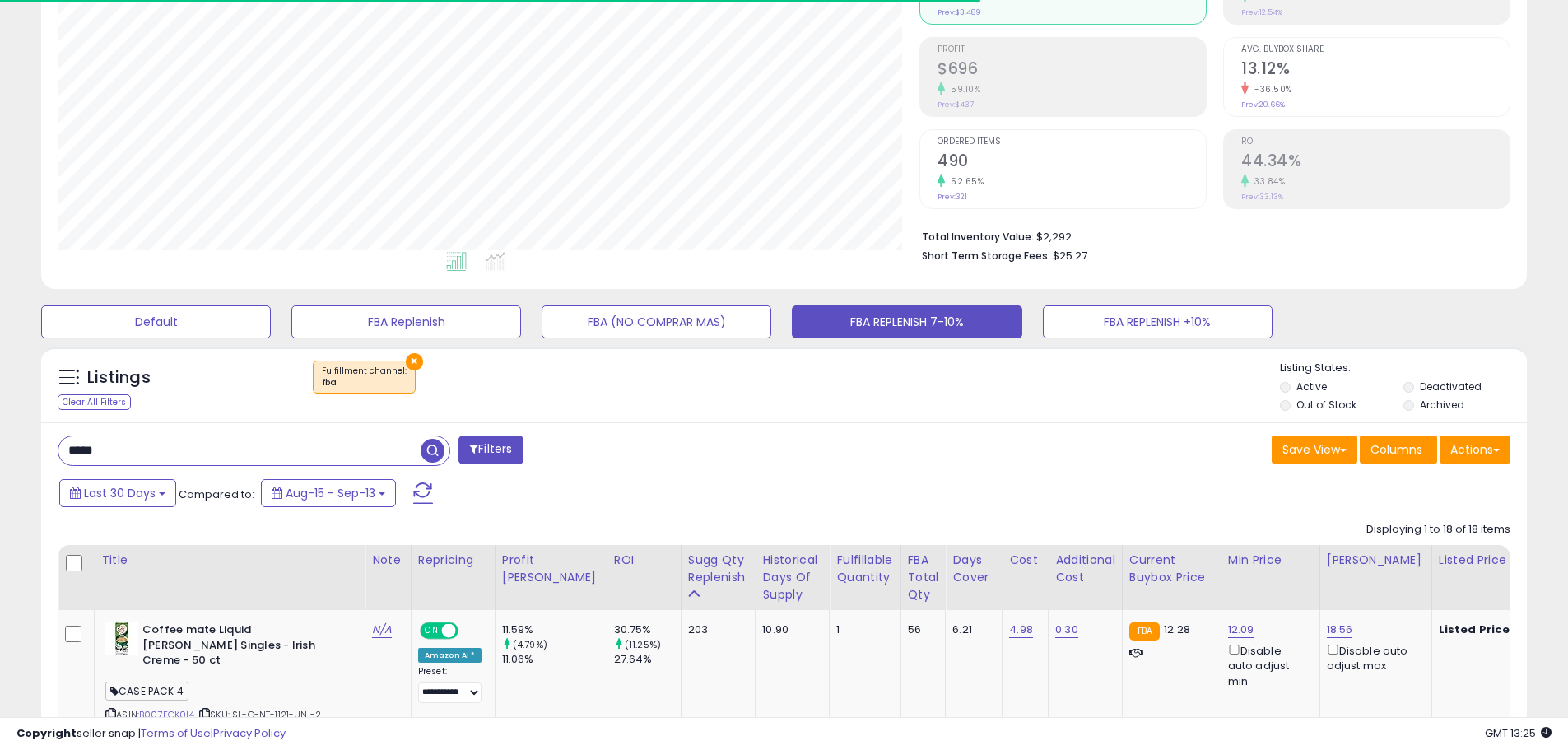
scroll to position [337, 862]
drag, startPoint x: 218, startPoint y: 453, endPoint x: 4, endPoint y: 456, distance: 214.0
click at [658, 441] on div "***** Filters" at bounding box center [414, 452] width 739 height 33
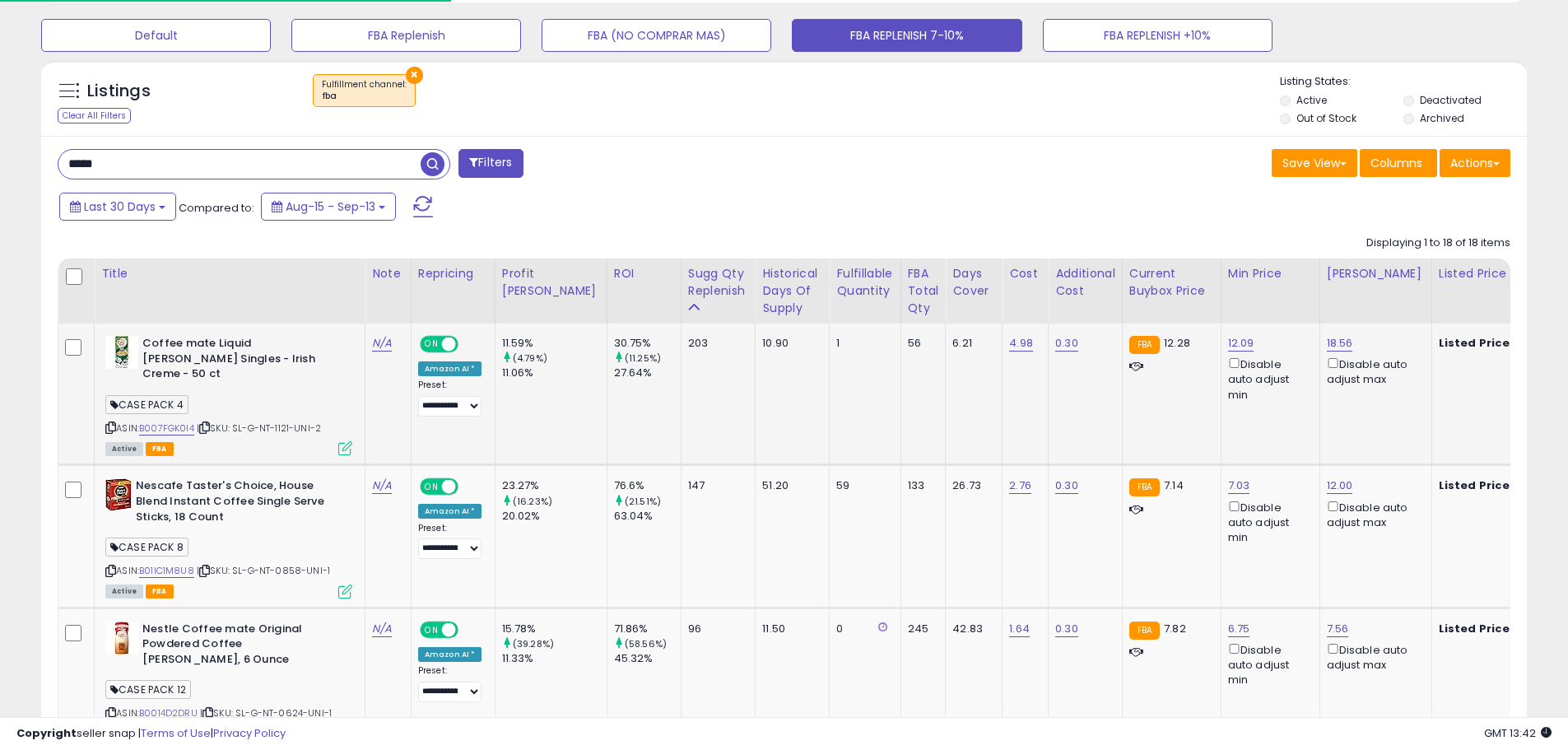
scroll to position [412, 0]
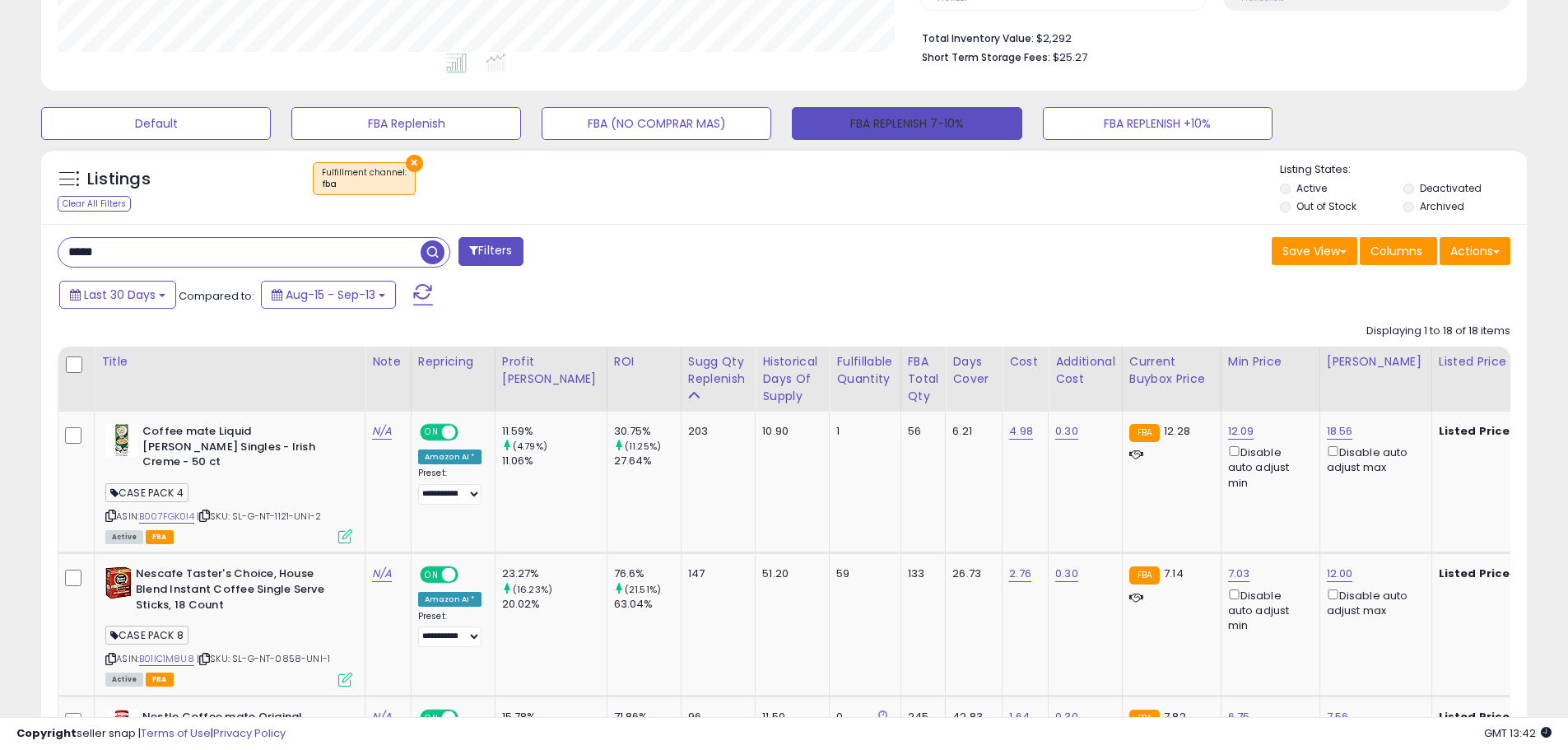
click at [919, 128] on button "FBA REPLENISH 7-10%" at bounding box center [906, 123] width 230 height 33
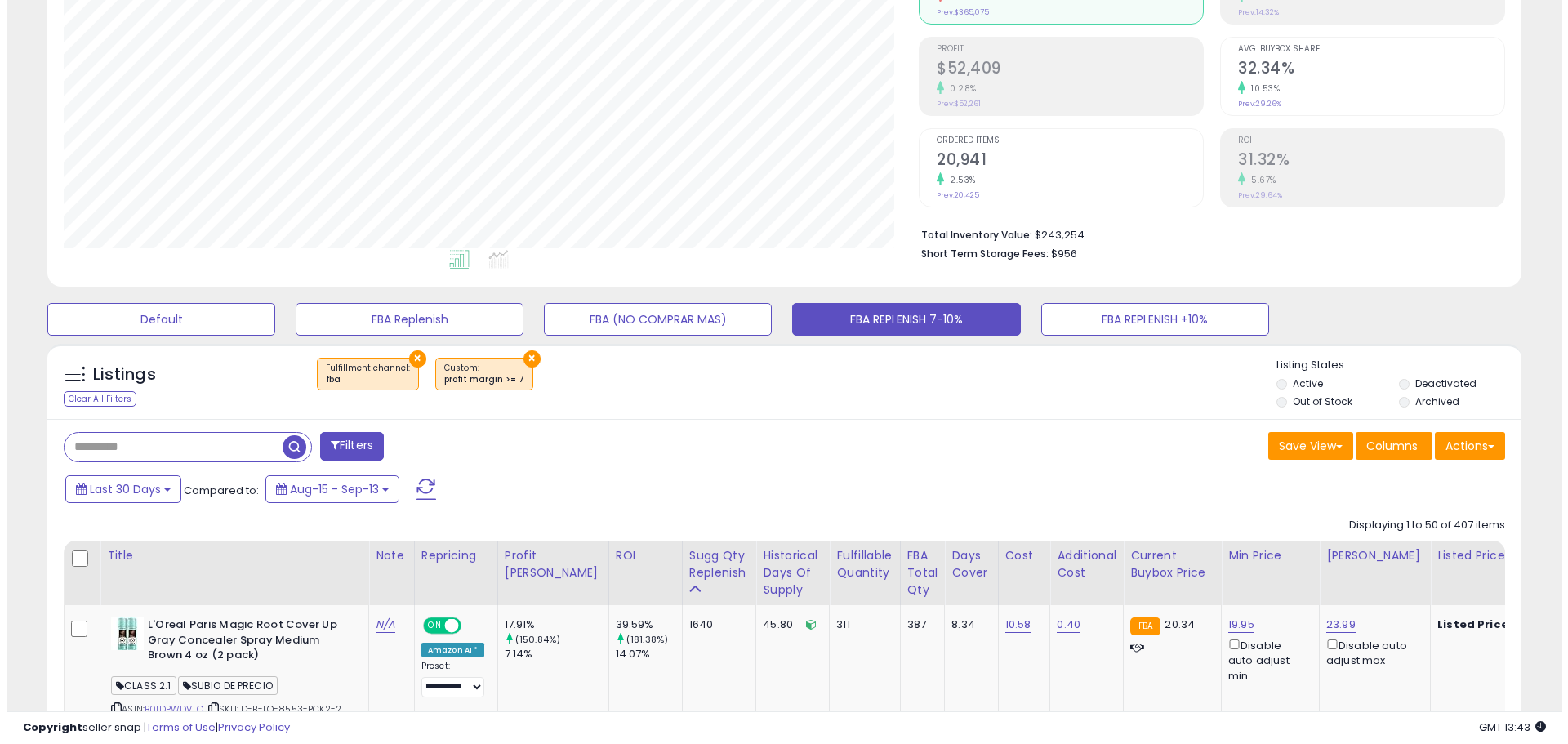
scroll to position [335, 855]
click at [240, 450] on input "text" at bounding box center [166, 446] width 218 height 28
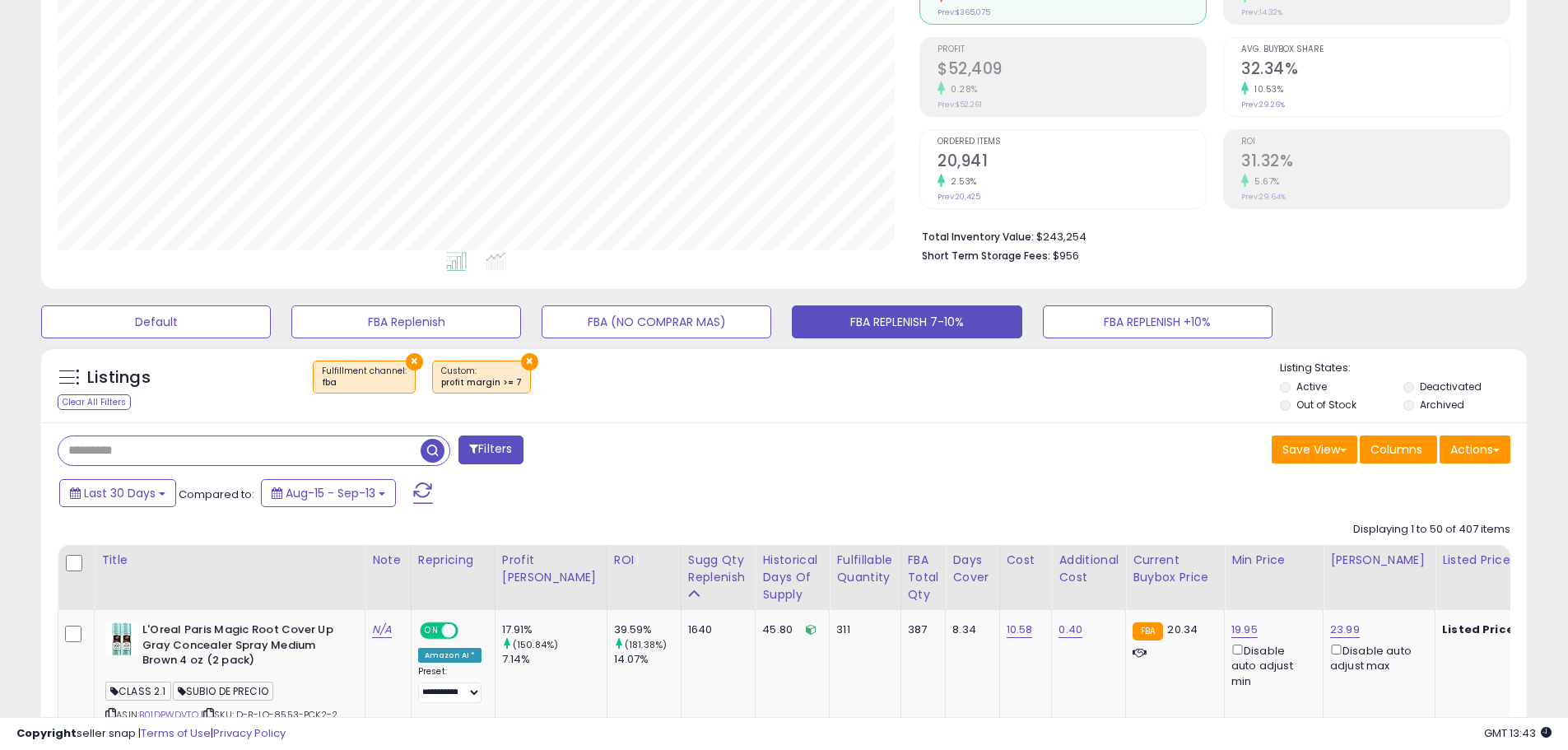
paste input "*****"
type input "*****"
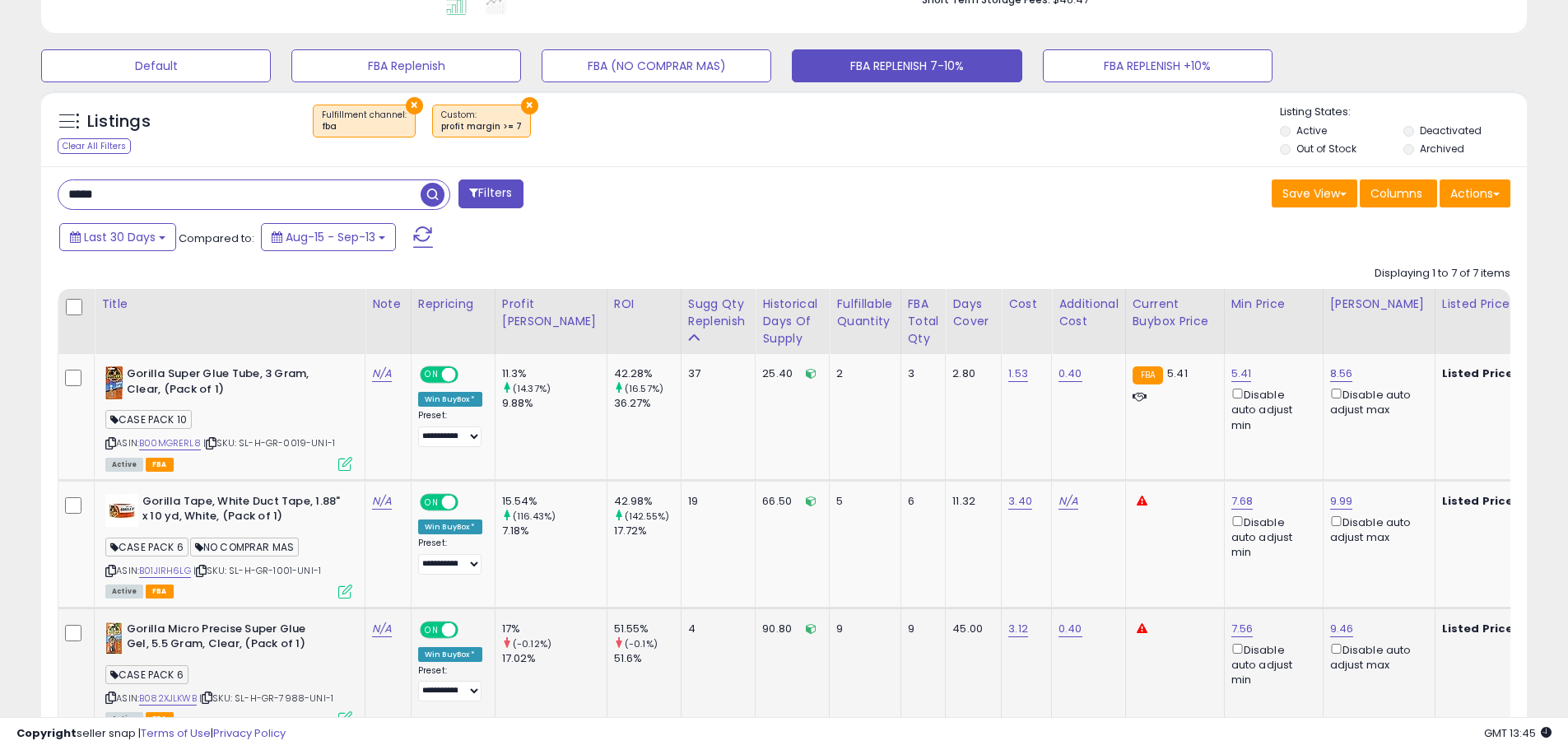
scroll to position [468, 0]
click at [521, 106] on button "×" at bounding box center [530, 107] width 17 height 17
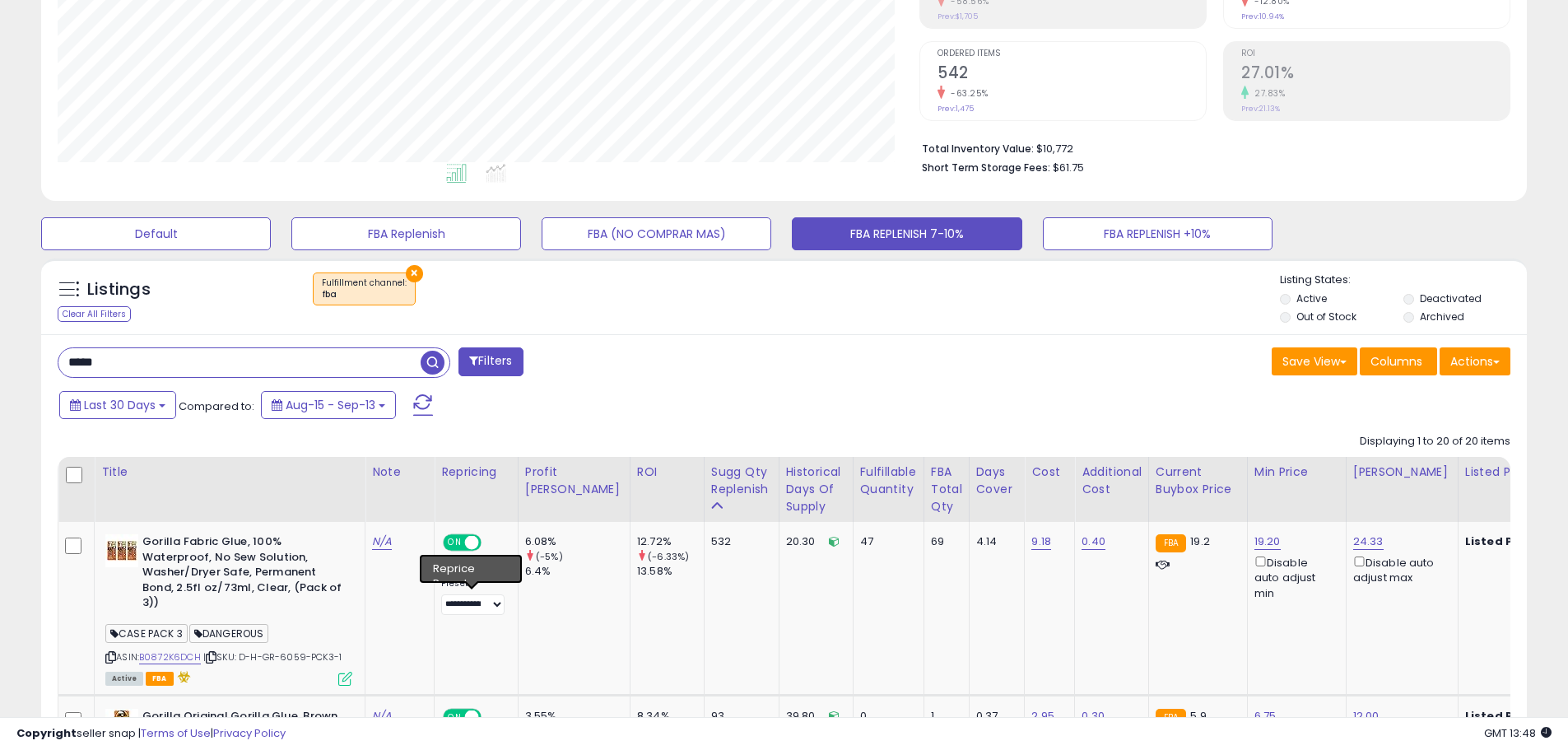
scroll to position [412, 0]
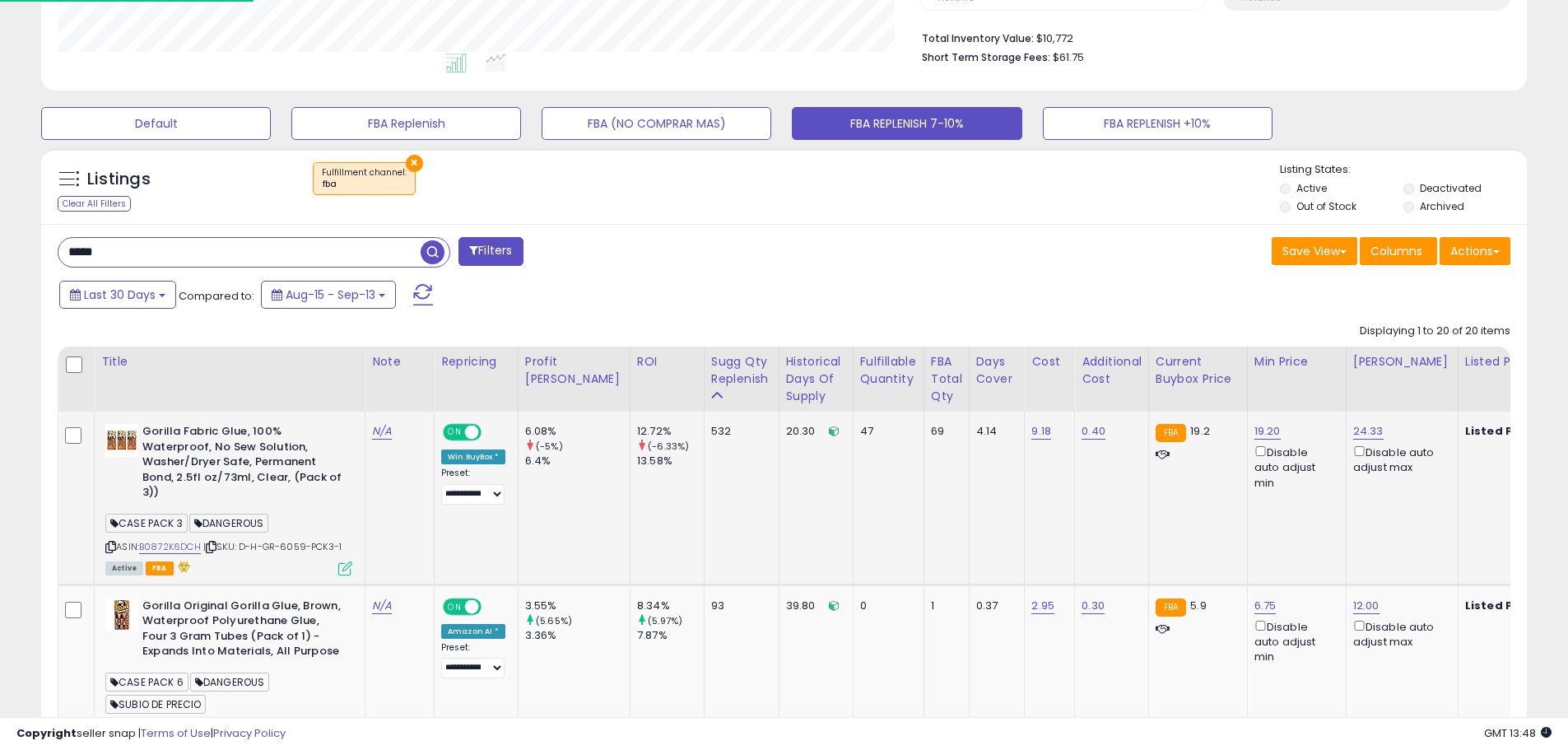
click at [297, 547] on span "| SKU: D-H-GR-6059-PCK3-1" at bounding box center [271, 546] width 138 height 13
copy span "6059"
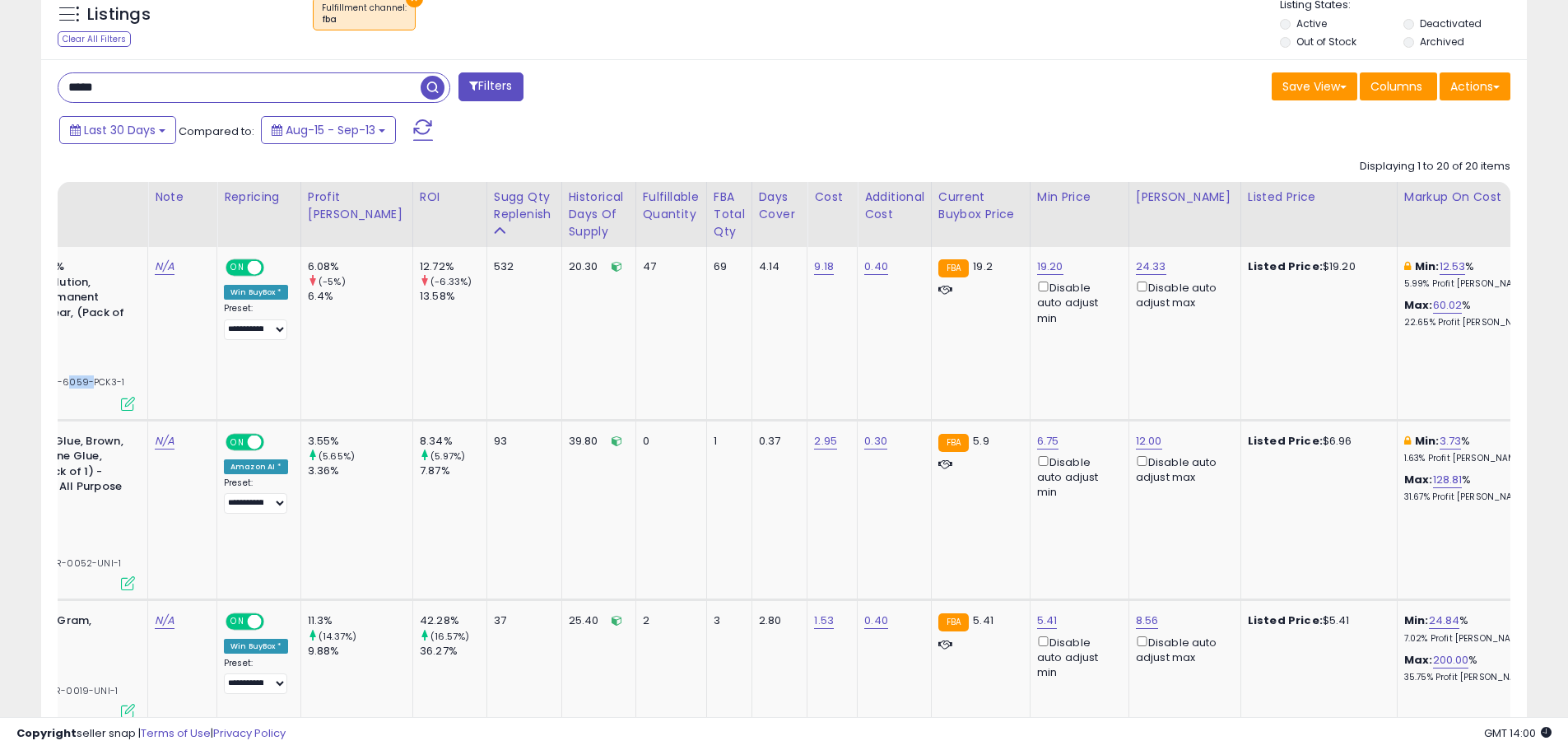
scroll to position [0, 0]
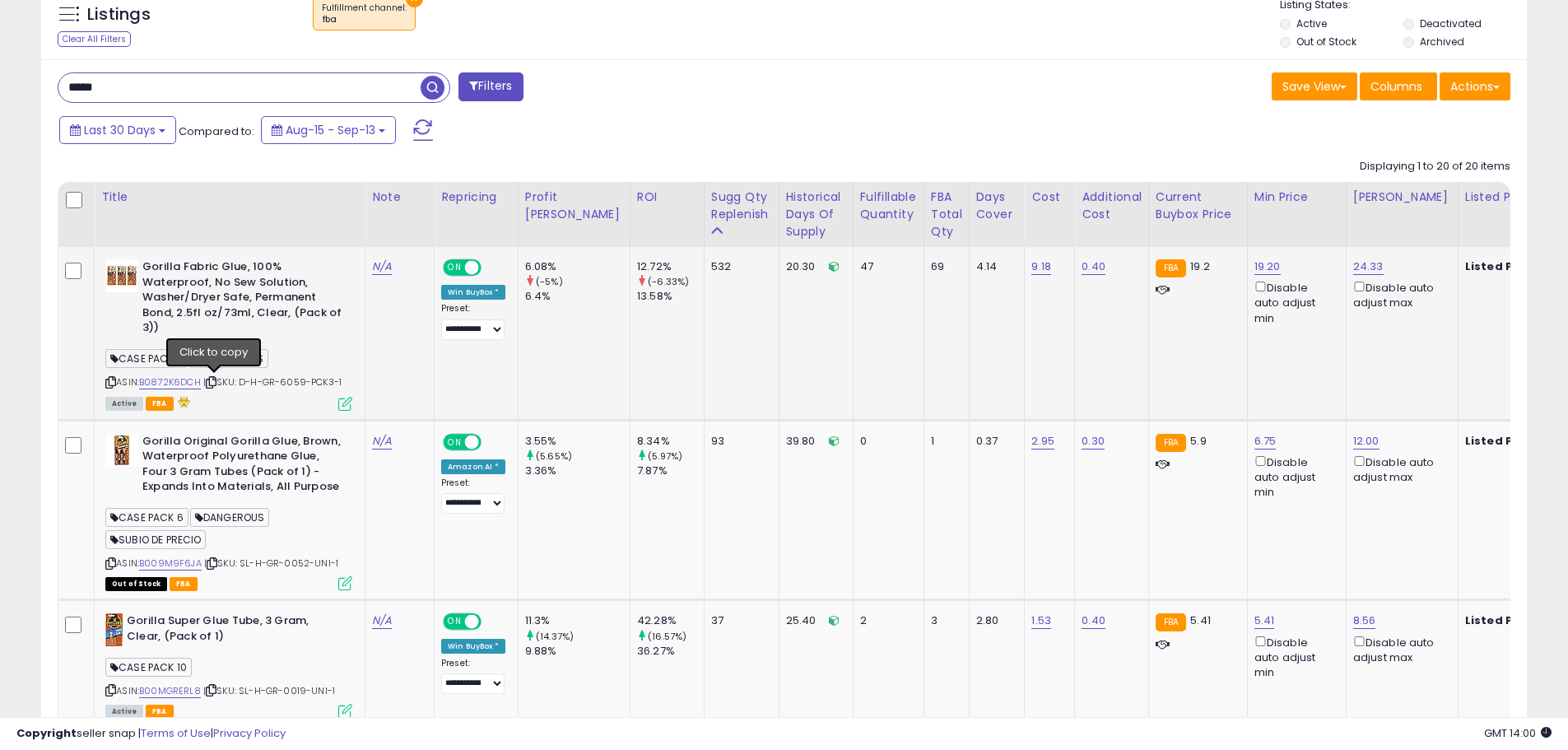
click at [216, 381] on icon at bounding box center [211, 382] width 10 height 9
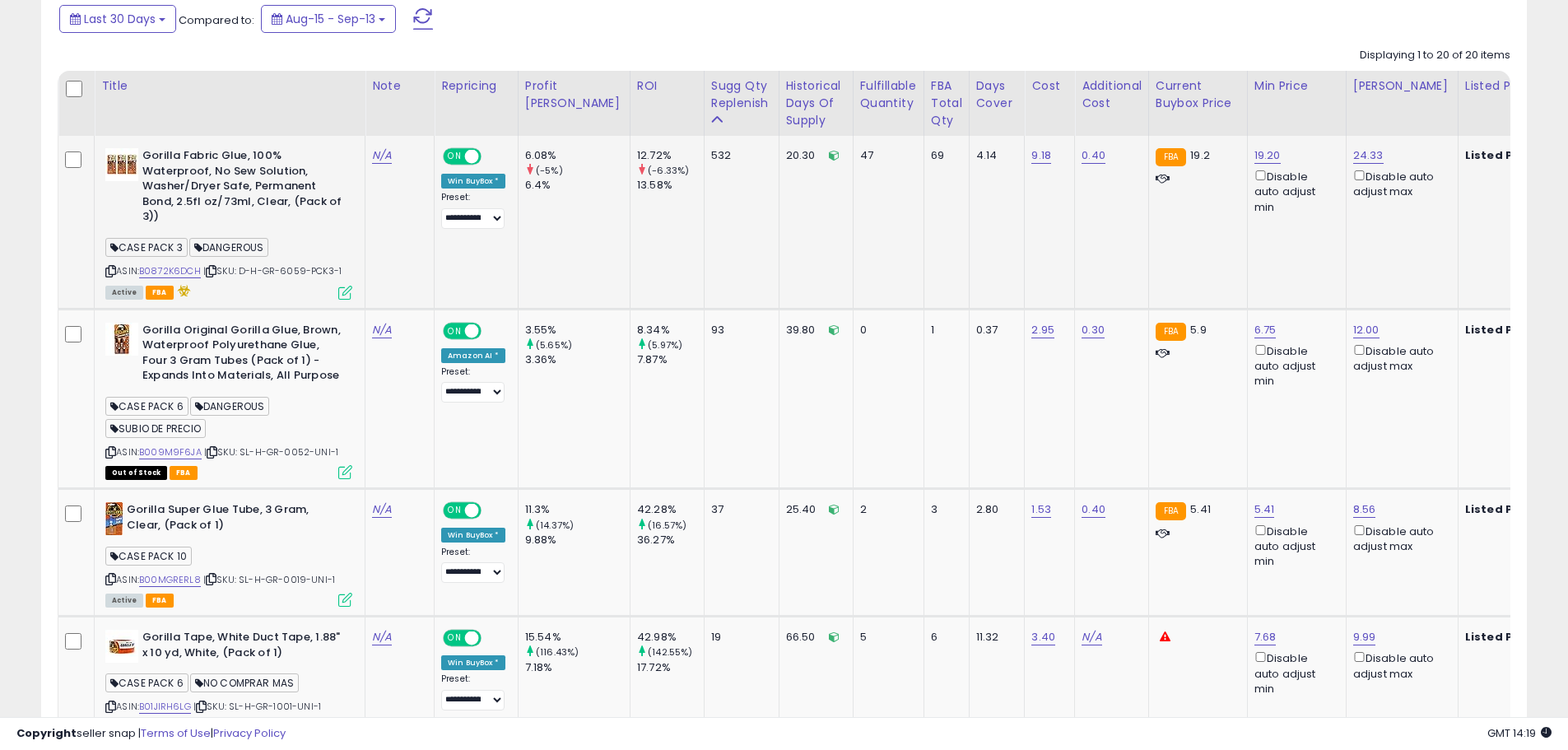
scroll to position [658, 0]
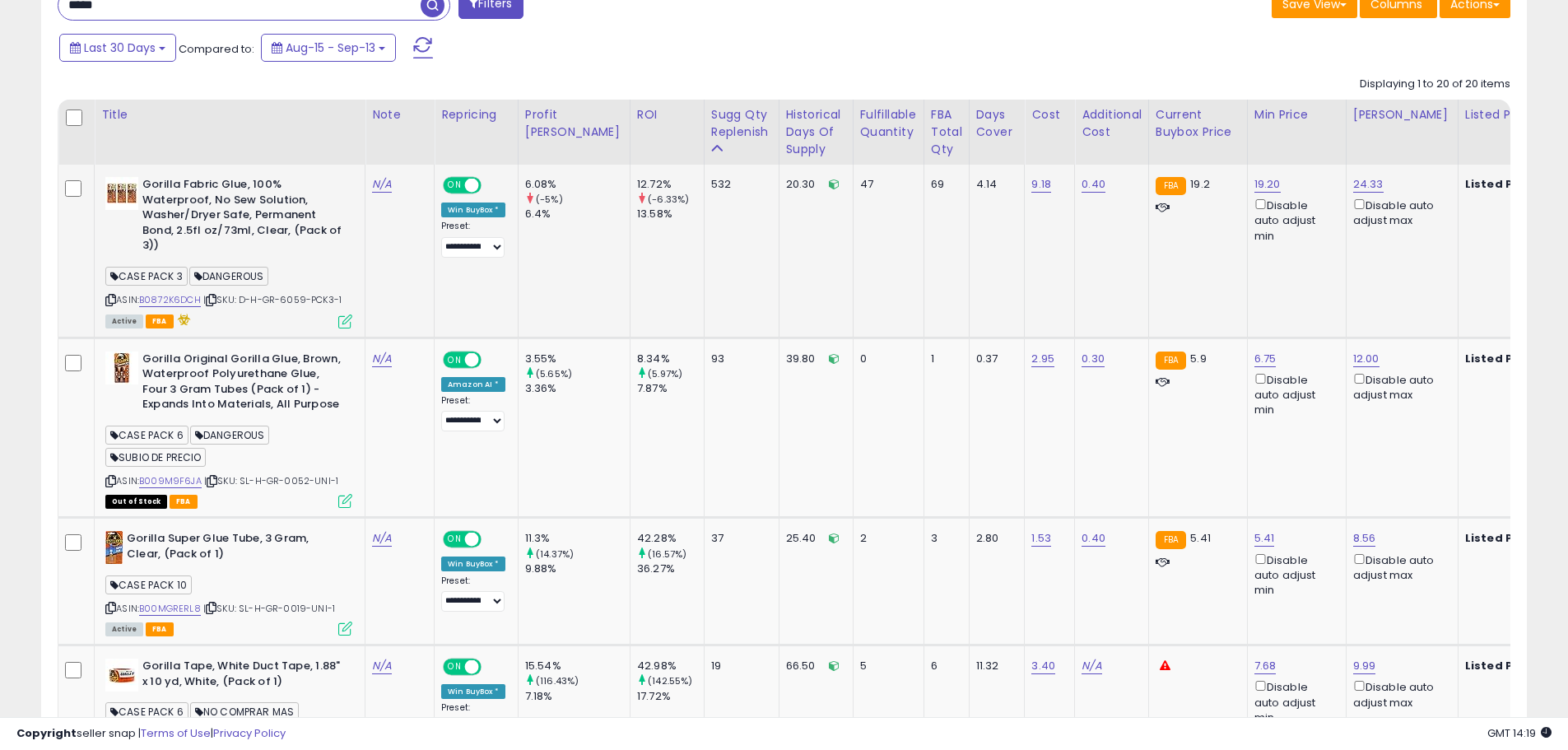
click at [217, 298] on icon at bounding box center [211, 300] width 10 height 9
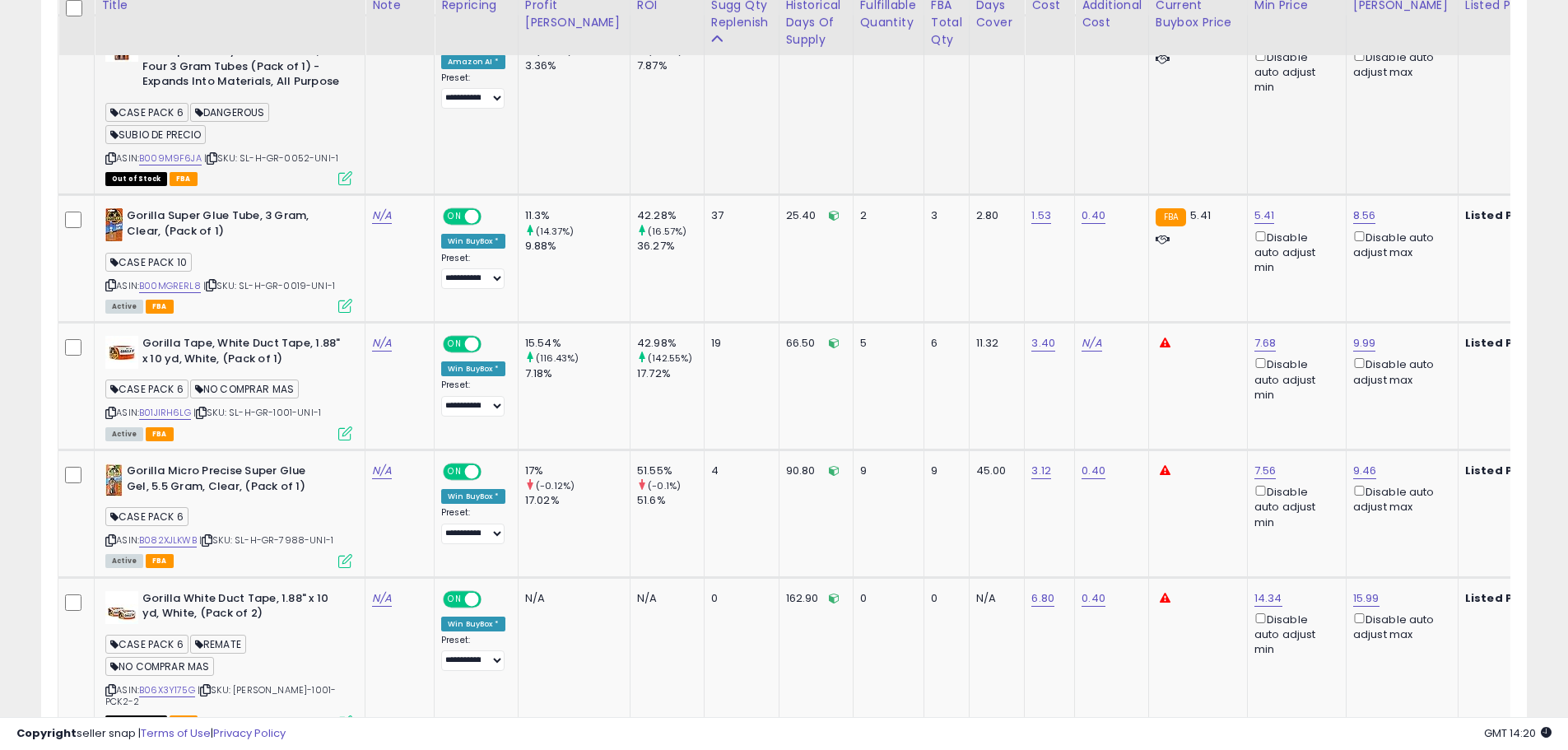
scroll to position [988, 0]
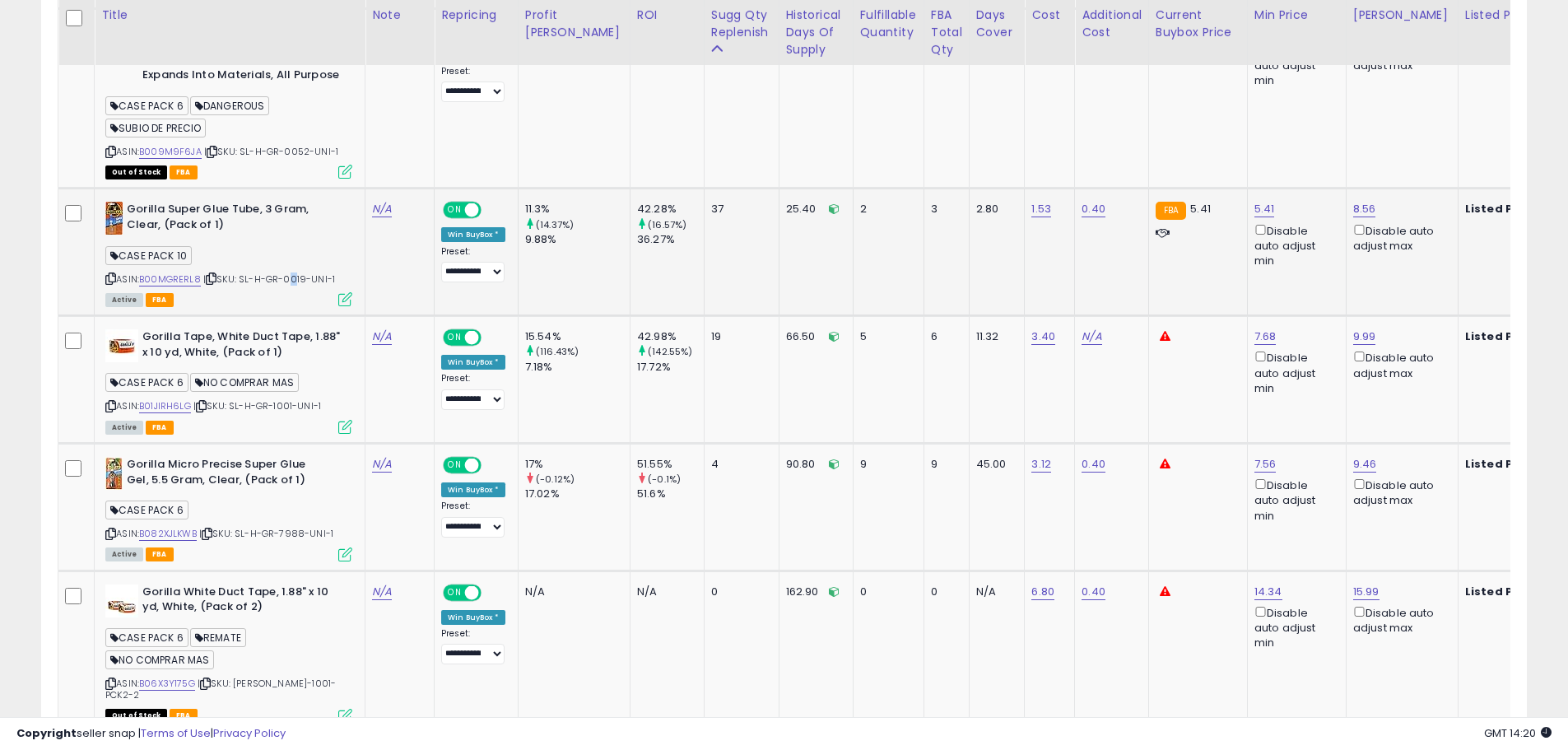
click at [290, 282] on span "| SKU: SL-H-GR-0019-UNI-1" at bounding box center [269, 278] width 132 height 13
click at [300, 283] on span "| SKU: SL-H-GR-0019-UNI-1" at bounding box center [269, 278] width 132 height 13
copy span "0019"
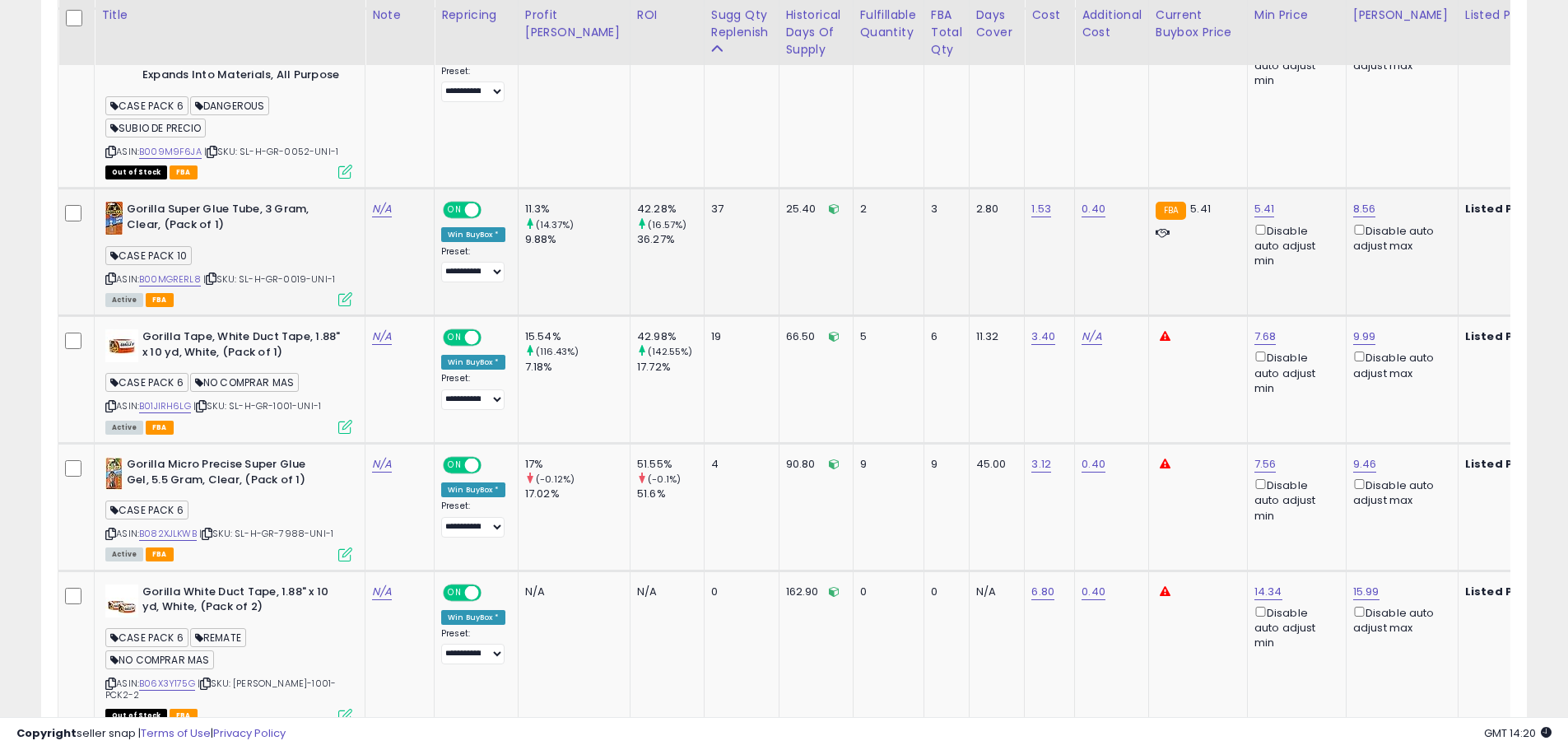
click at [211, 274] on icon at bounding box center [211, 278] width 10 height 9
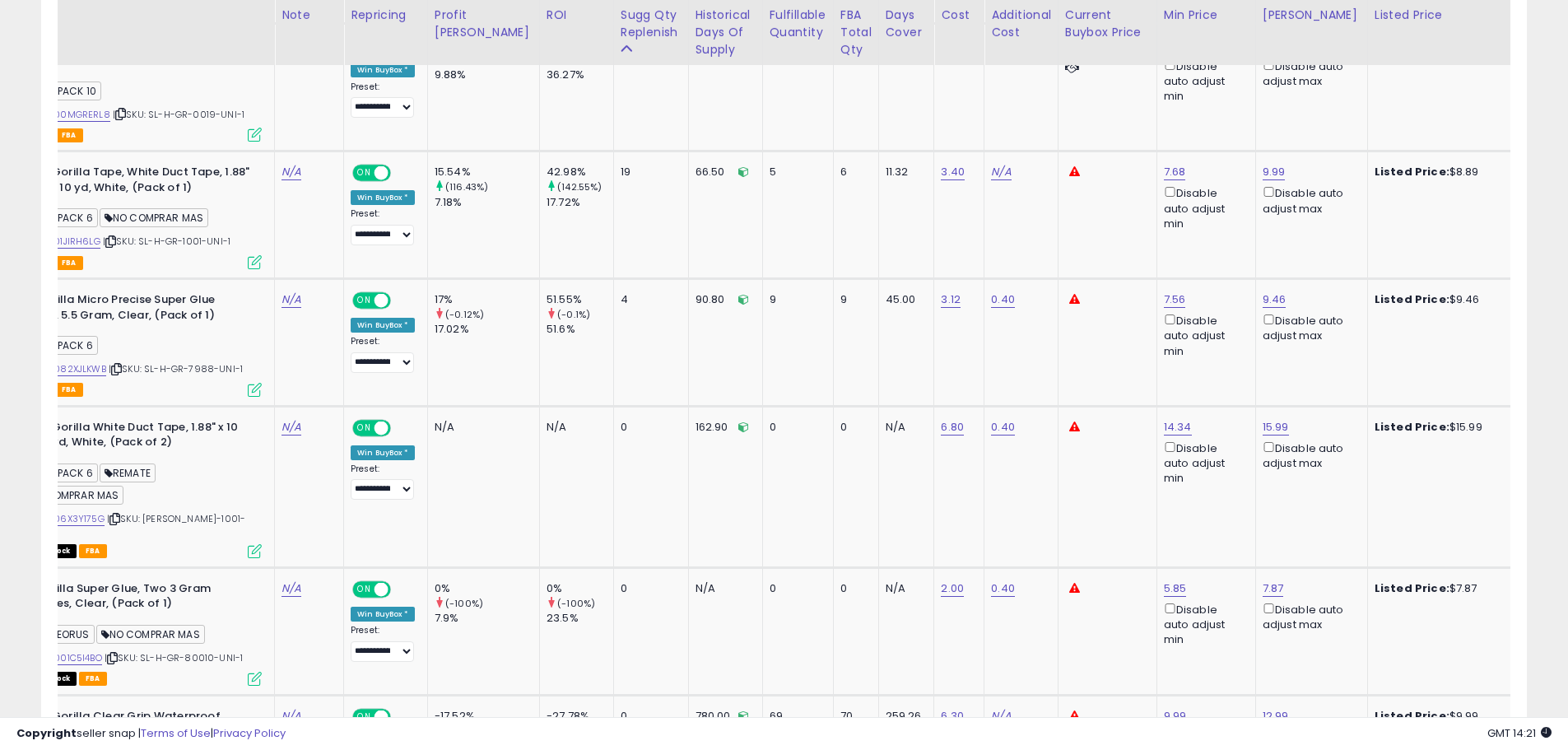
scroll to position [0, 0]
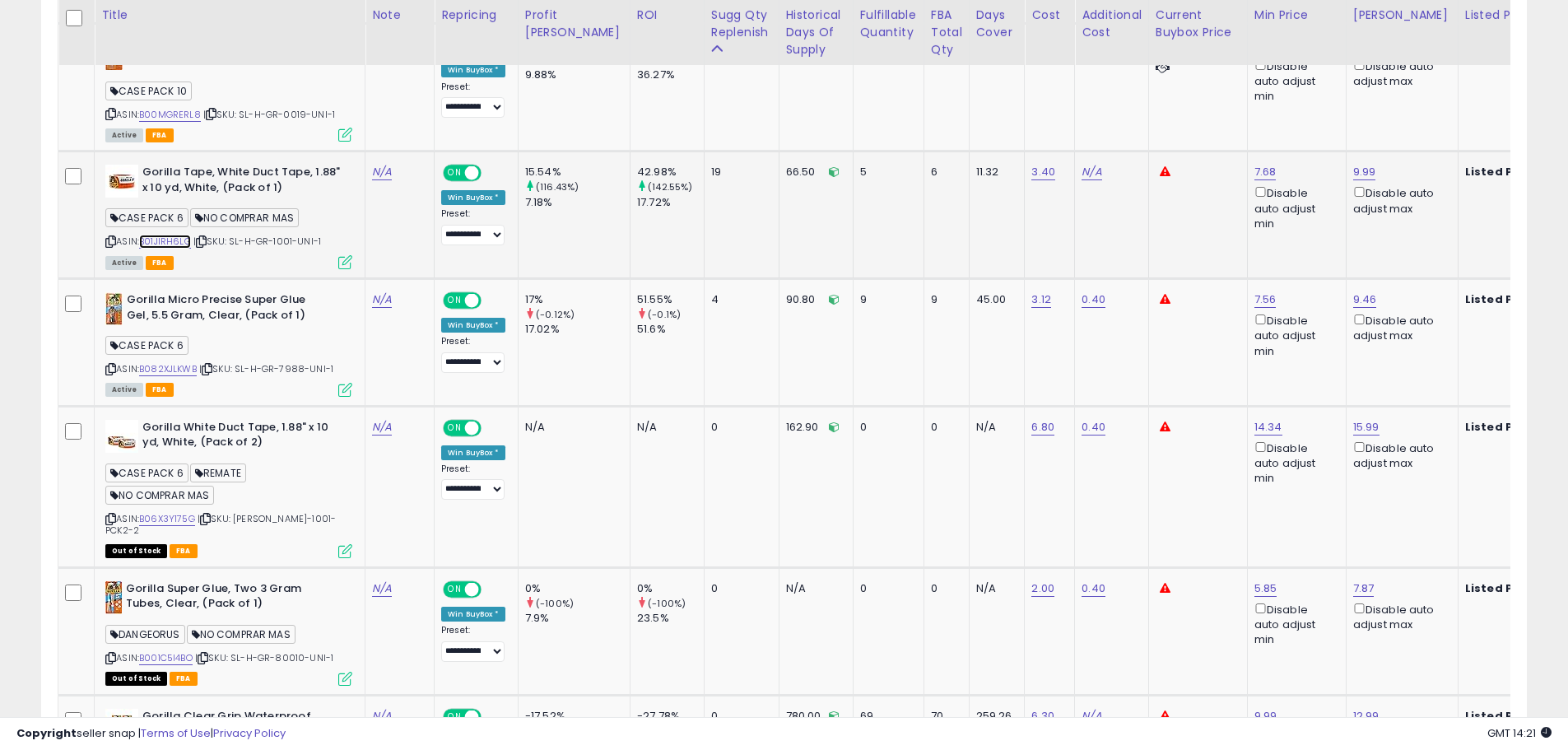
click at [163, 239] on link "B01JIRH6LG" at bounding box center [165, 242] width 52 height 14
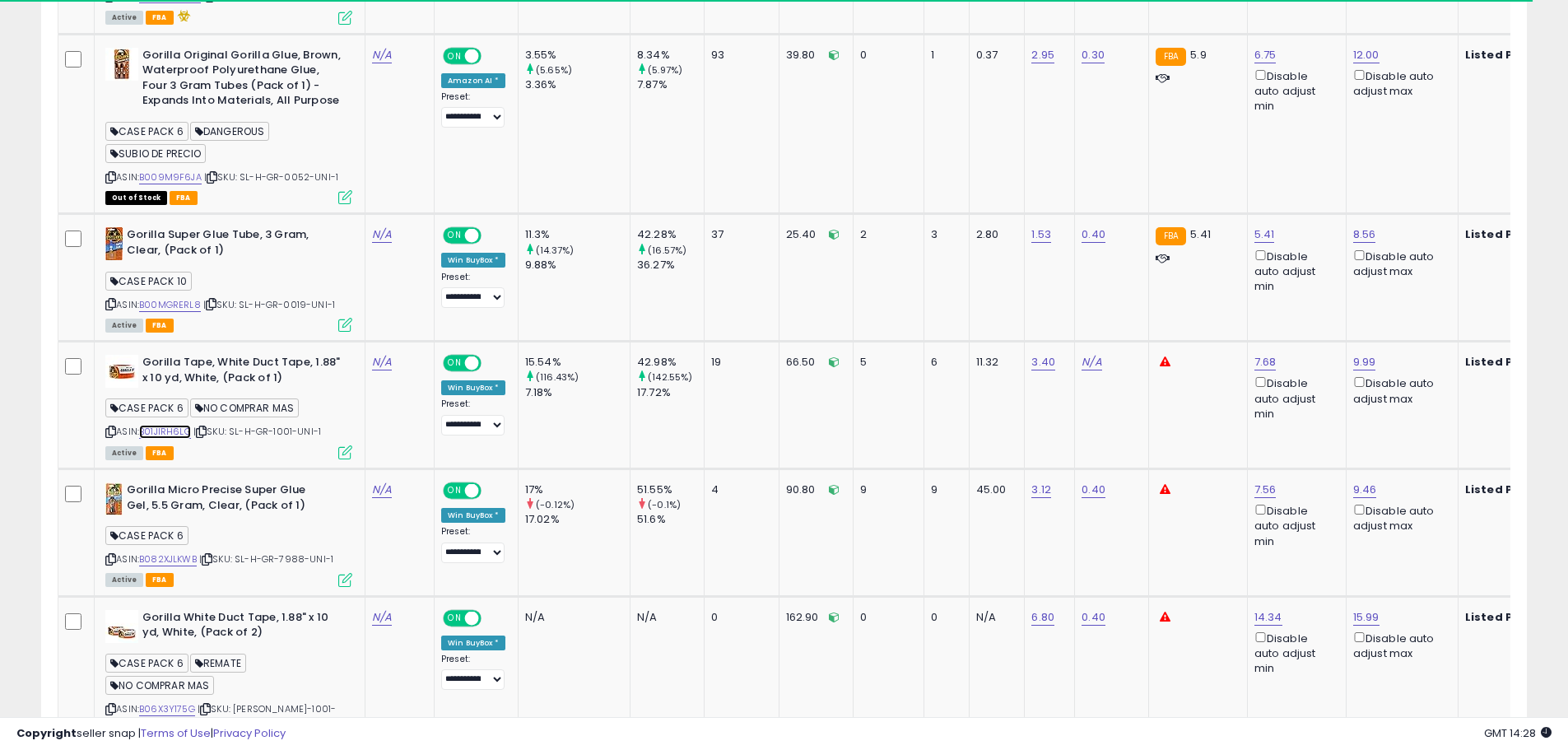
scroll to position [740, 0]
